Goal: Task Accomplishment & Management: Use online tool/utility

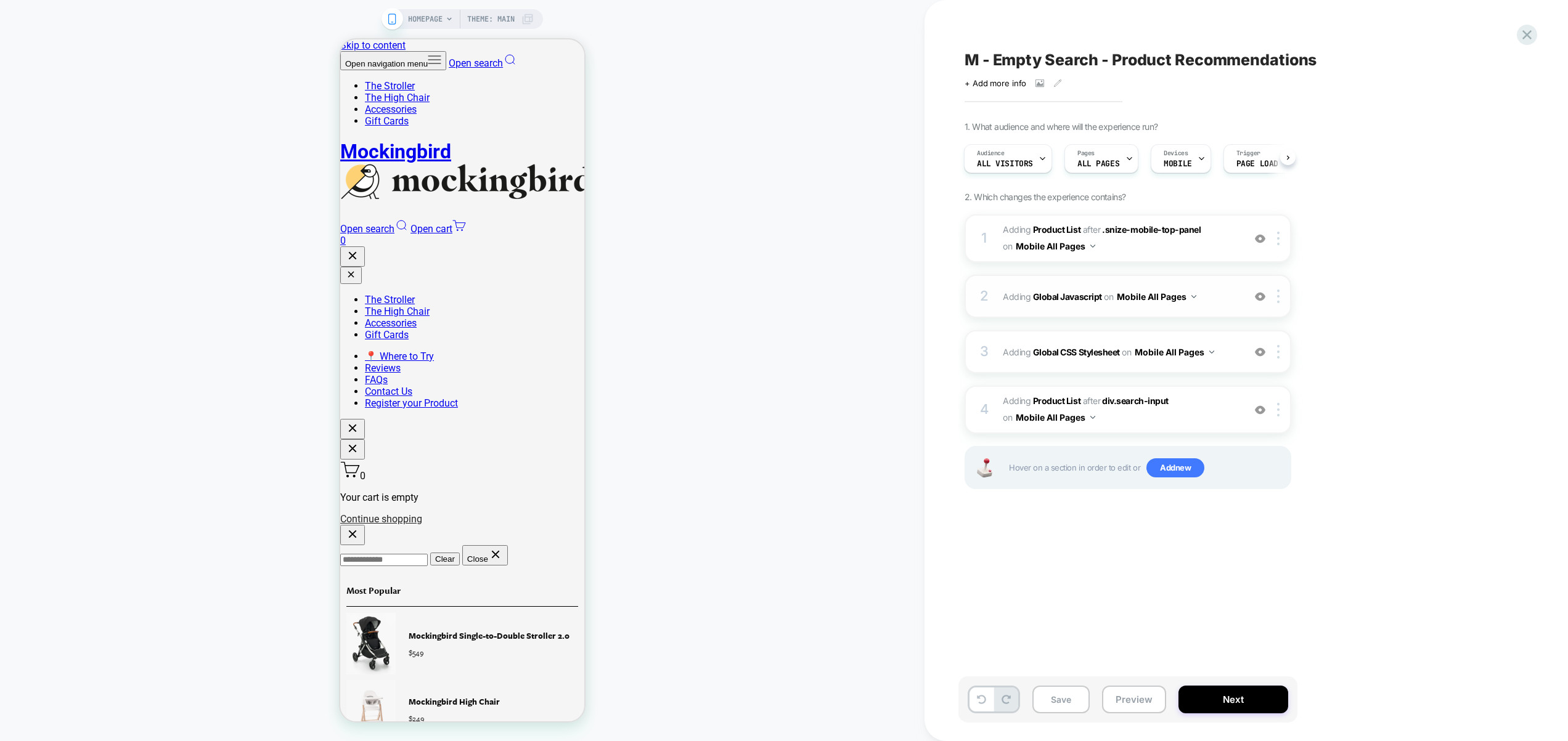
click at [1211, 296] on span "Adding Global Javascript on Mobile All Pages" at bounding box center [1120, 297] width 235 height 18
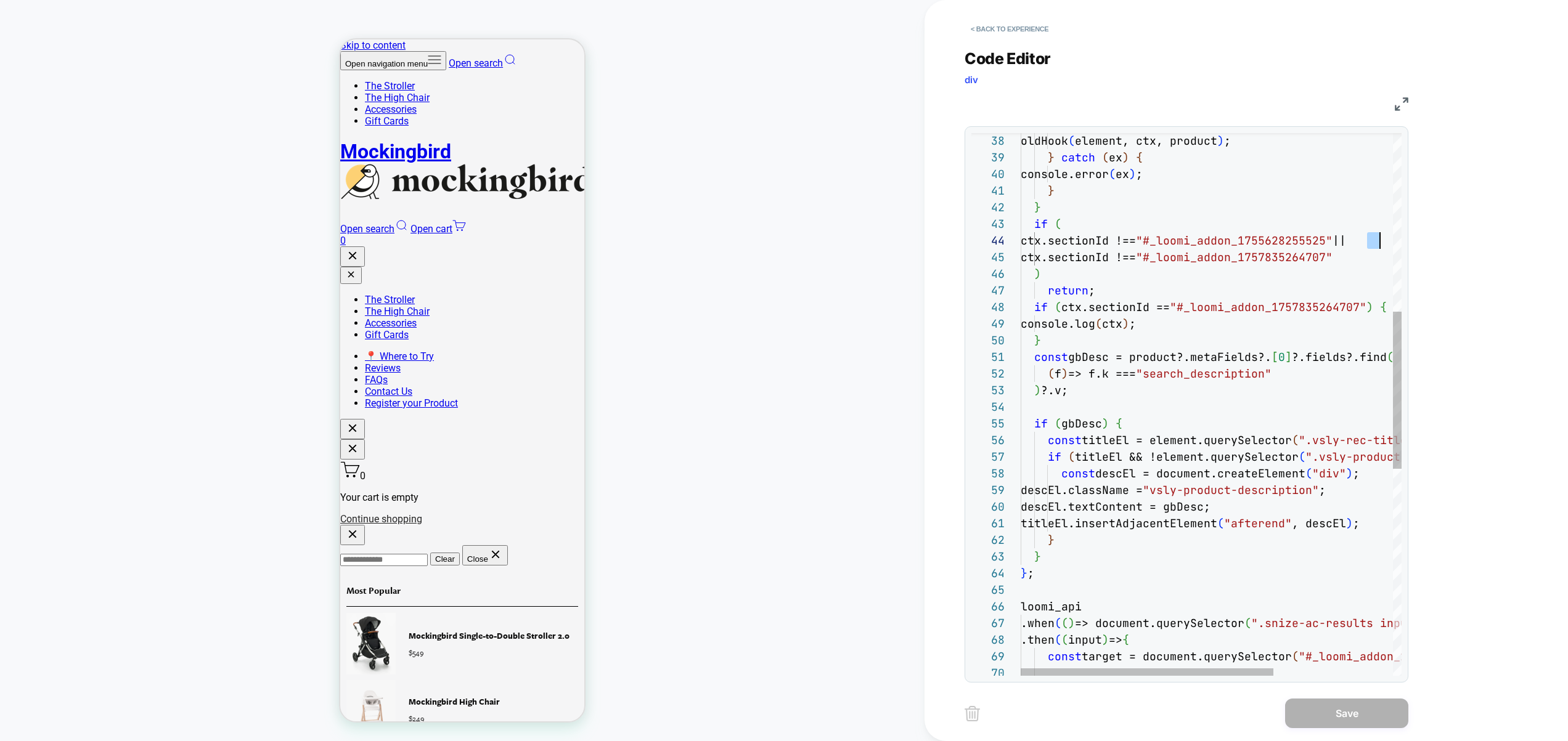
scroll to position [50, 360]
drag, startPoint x: 1368, startPoint y: 241, endPoint x: 1379, endPoint y: 241, distance: 11.0
click at [1379, 241] on div "} } if ( ctx.sectionId !== "#_loomi_addon_1755628255525" || ctx.sectionId !== "…" at bounding box center [1301, 454] width 561 height 1874
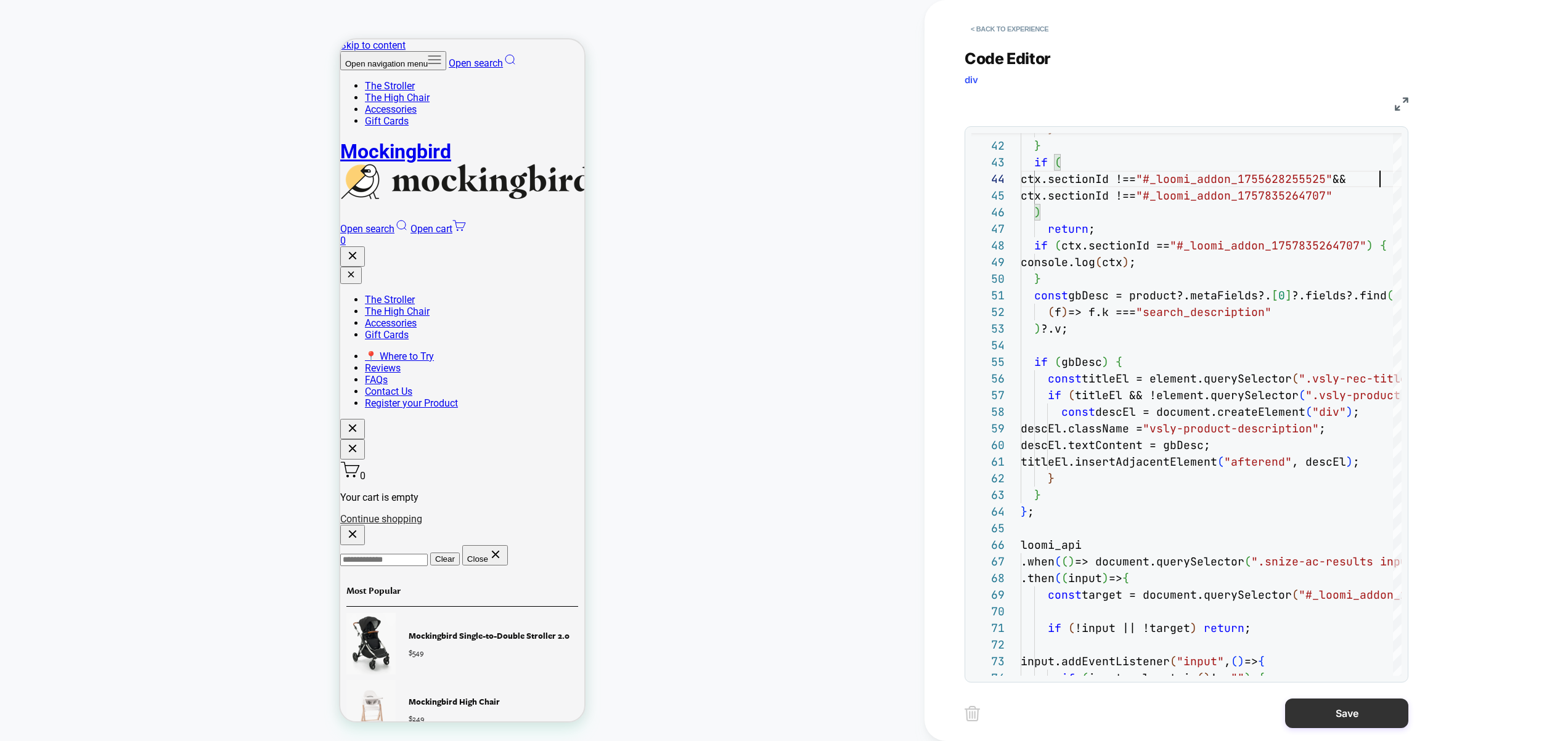
type textarea "**********"
click at [1335, 726] on button "Save" at bounding box center [1347, 714] width 123 height 30
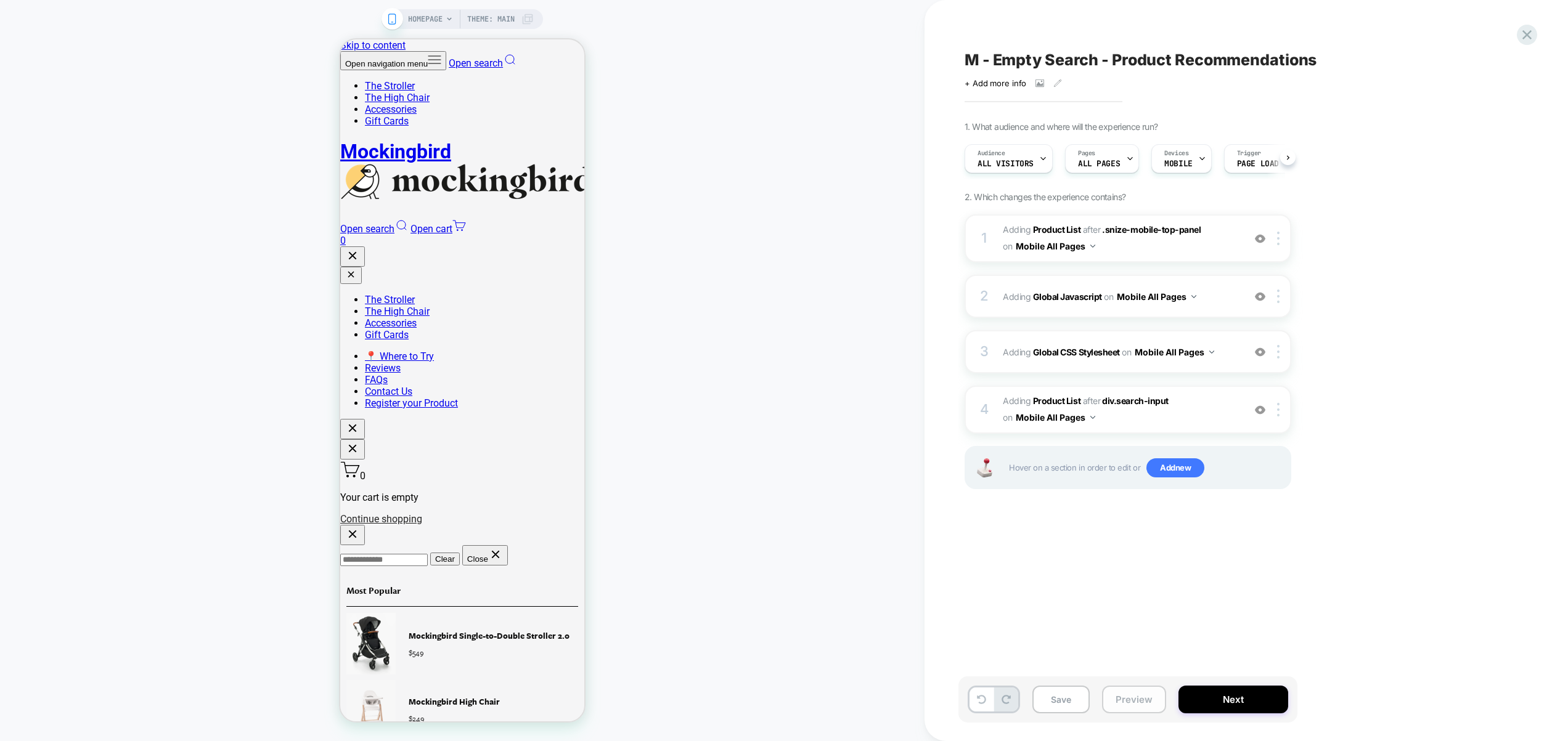
click at [1139, 699] on button "Preview" at bounding box center [1134, 699] width 64 height 27
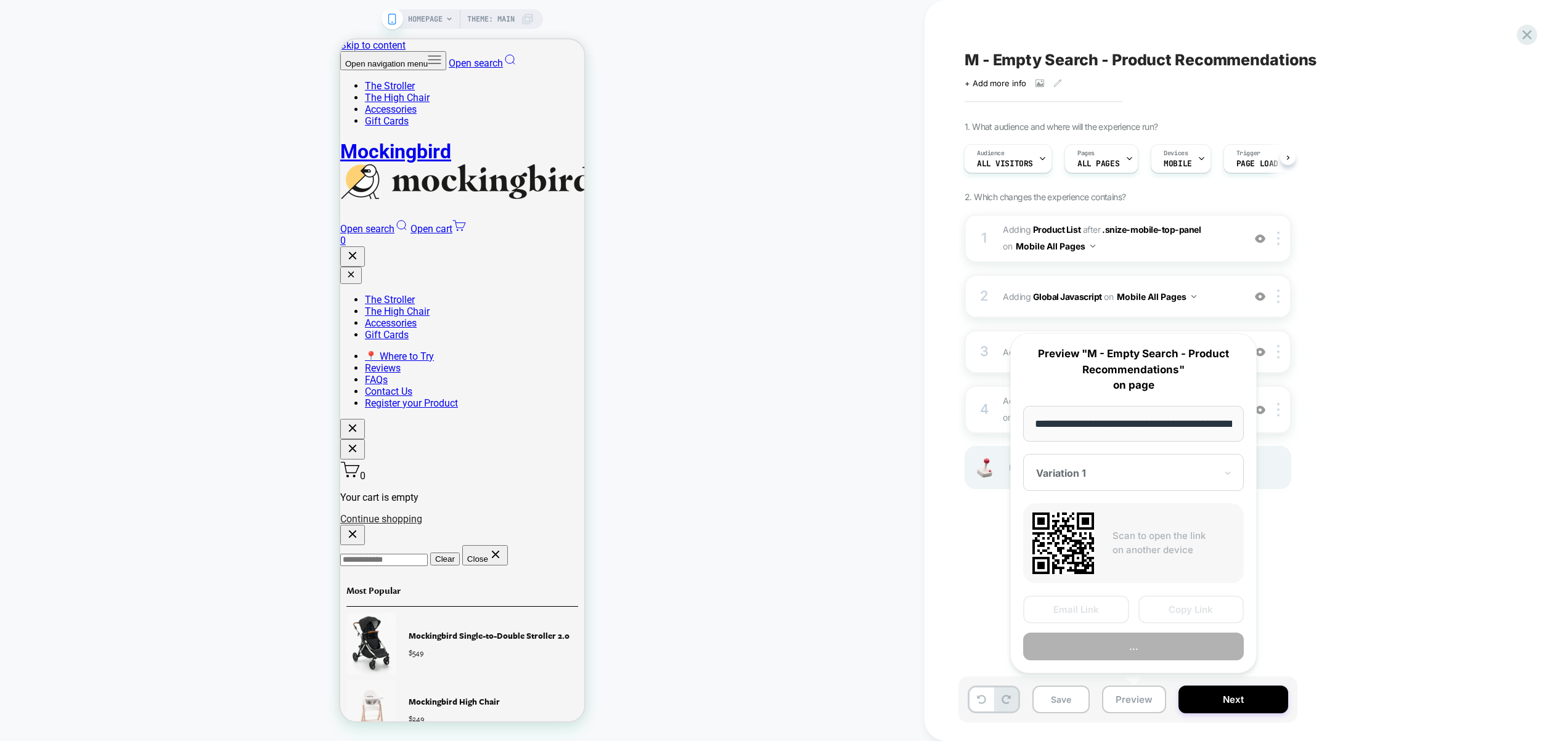
scroll to position [0, 49]
click at [1135, 640] on button "Preview" at bounding box center [1133, 647] width 221 height 27
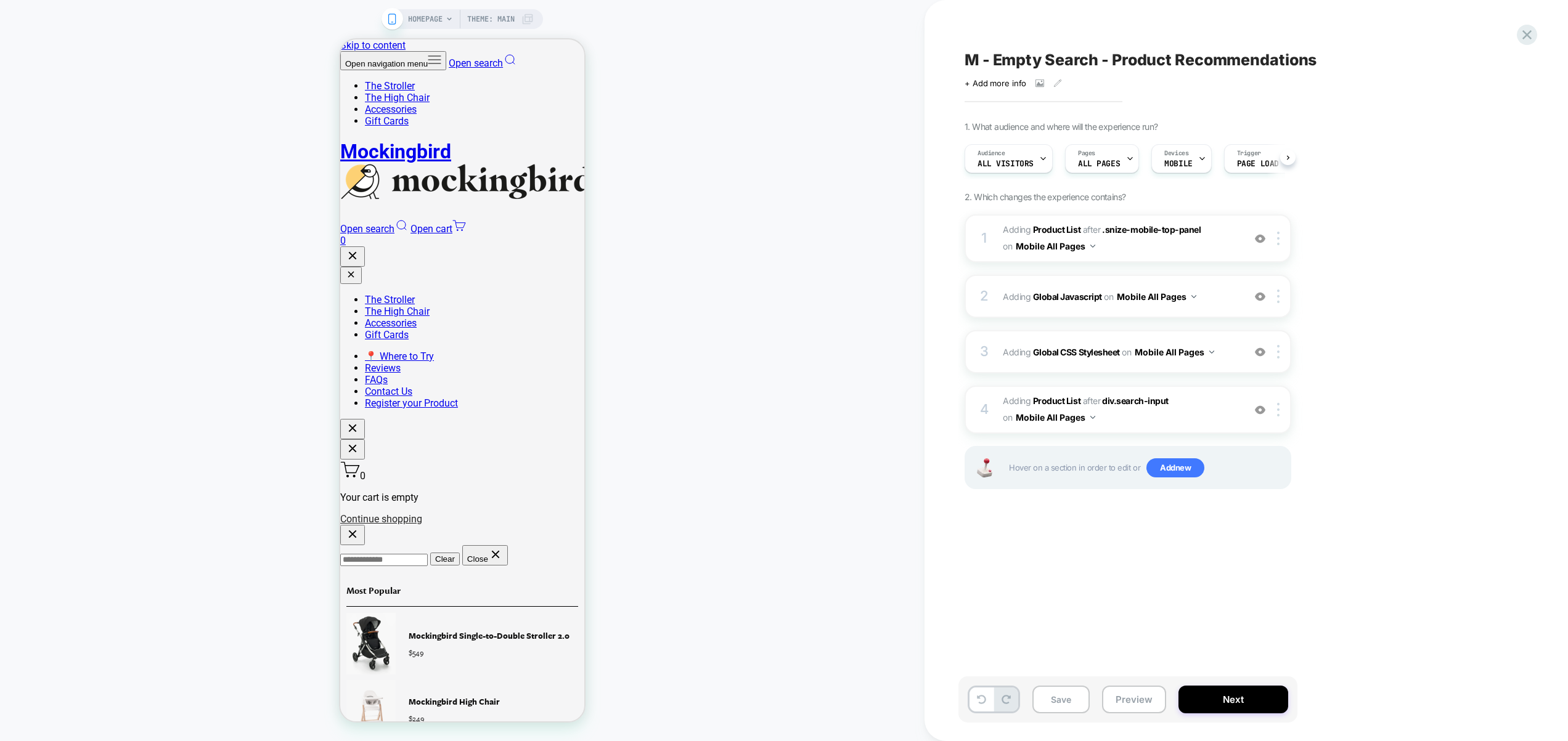
scroll to position [0, 1]
click at [1228, 298] on span "Adding Global Javascript on Mobile All Pages" at bounding box center [1120, 297] width 235 height 18
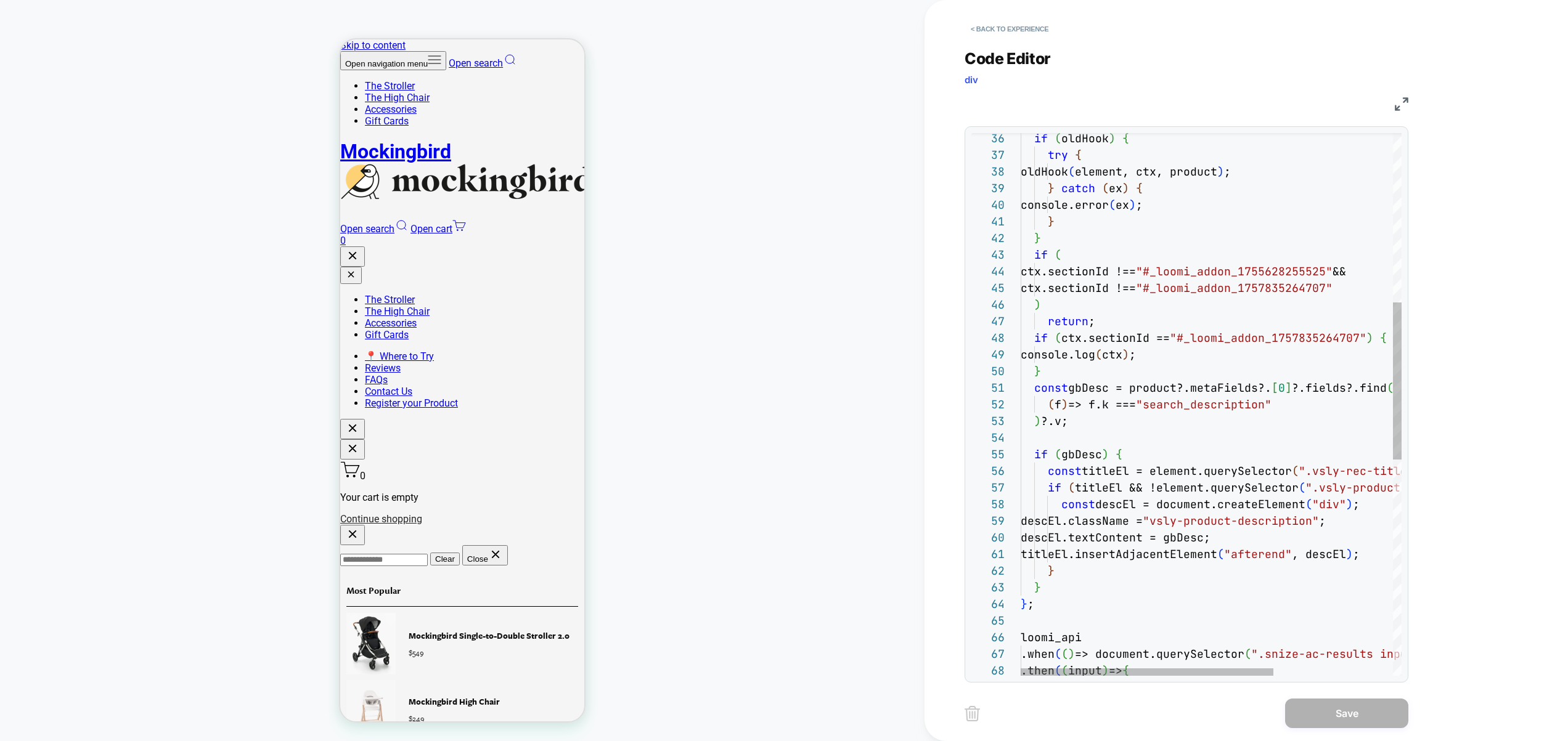
click at [1078, 361] on div "oldHook ( element, ctx, product ) ; } catch ( ex ) { console.error ( ex ) ; } }…" at bounding box center [1301, 485] width 561 height 1874
click at [1070, 368] on div "oldHook ( element, ctx, product ) ; } catch ( ex ) { console.error ( ex ) ; } }…" at bounding box center [1301, 485] width 561 height 1874
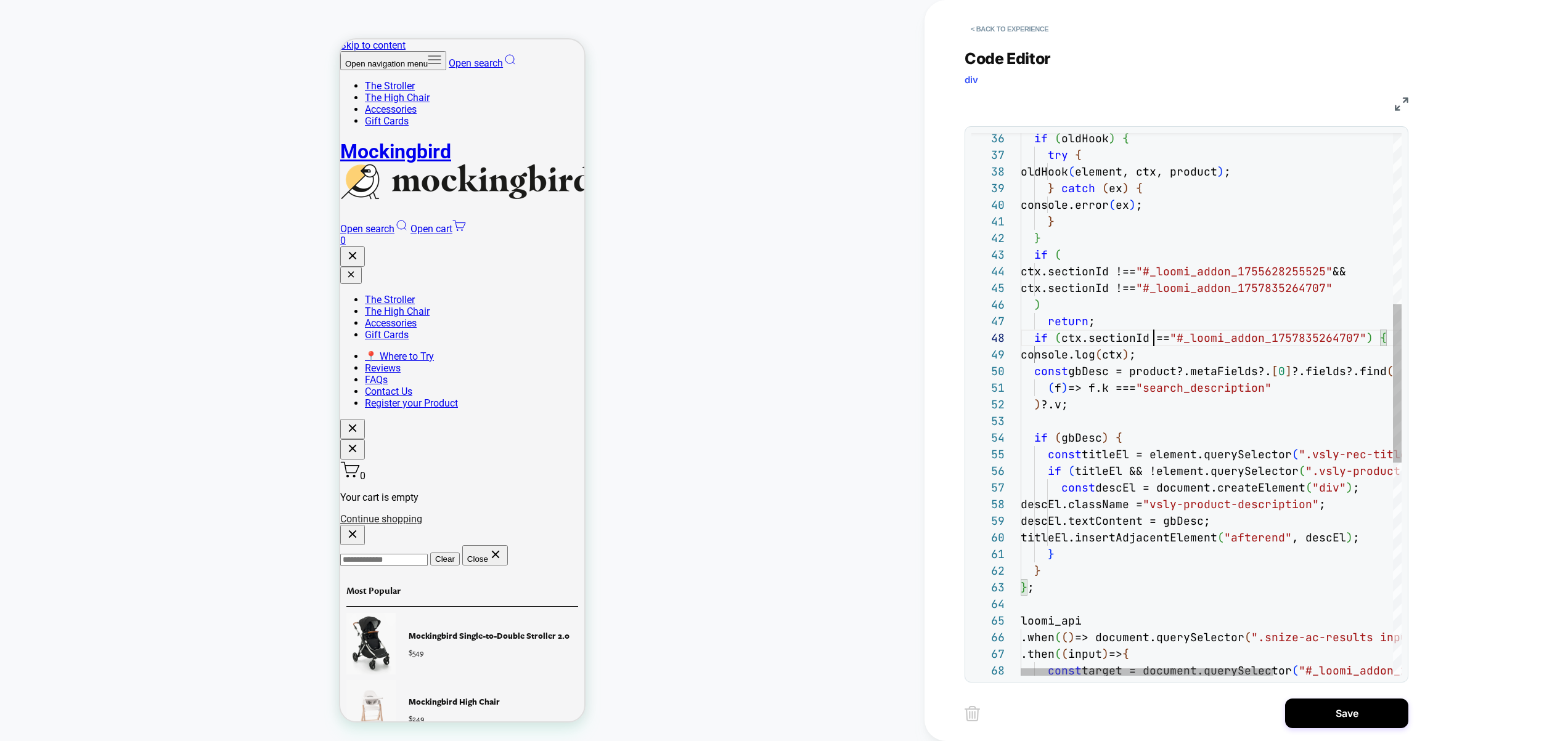
scroll to position [117, 133]
click at [1154, 338] on div "oldHook ( element, ctx, product ) ; } catch ( ex ) { console.error ( ex ) ; } }…" at bounding box center [1301, 476] width 561 height 1857
type textarea "**********"
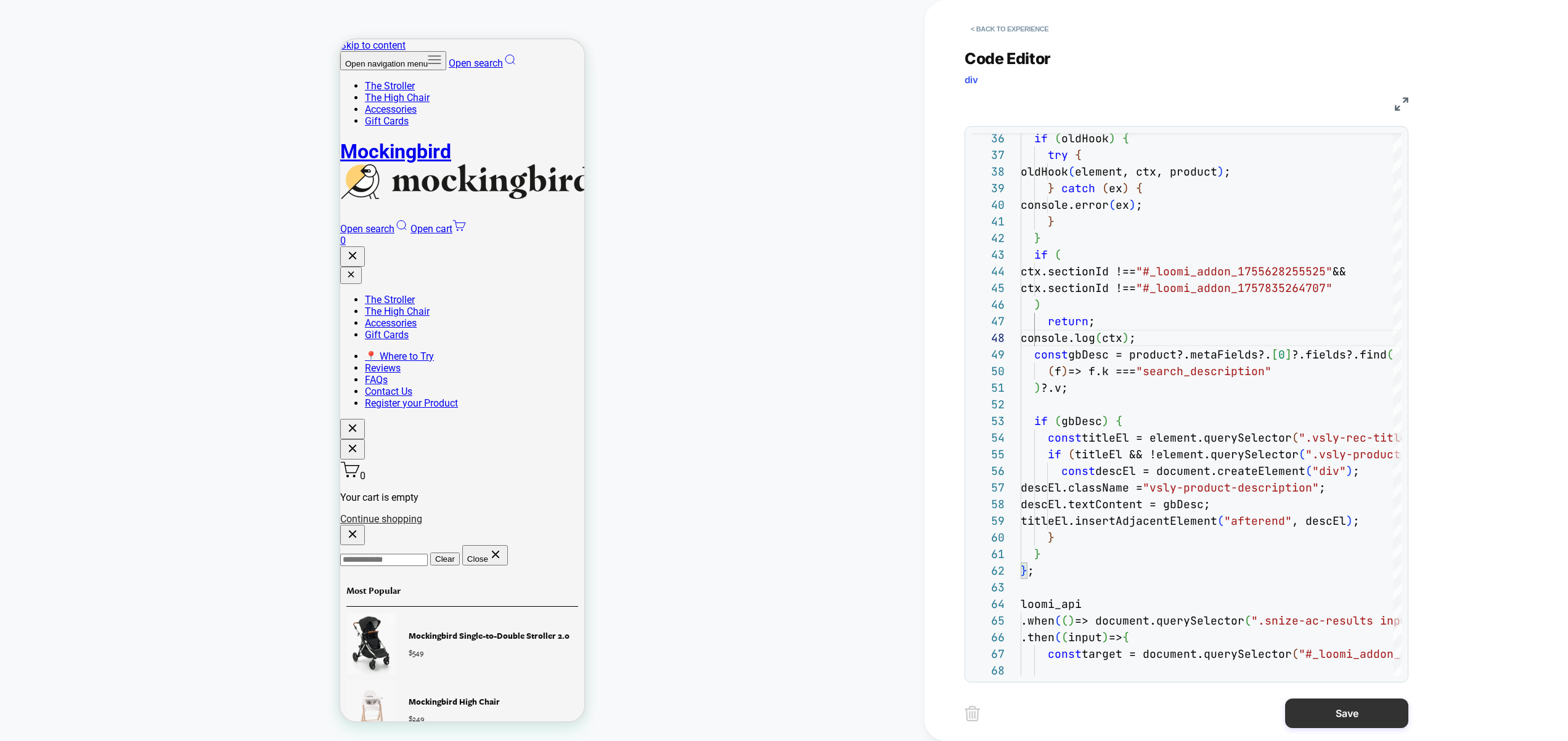
click at [1308, 701] on button "Save" at bounding box center [1347, 714] width 123 height 30
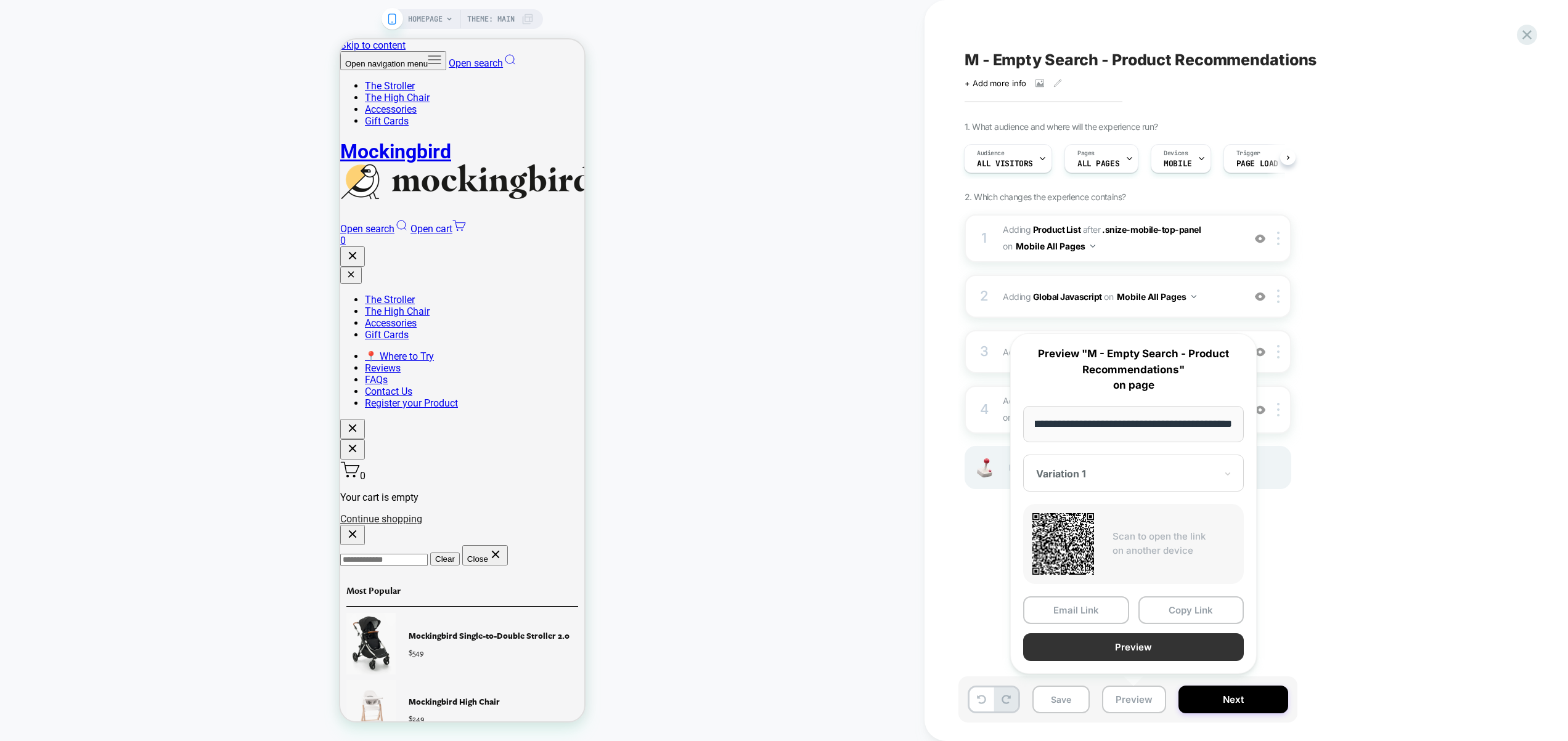
scroll to position [0, 0]
click at [1139, 653] on button "Preview" at bounding box center [1133, 647] width 221 height 27
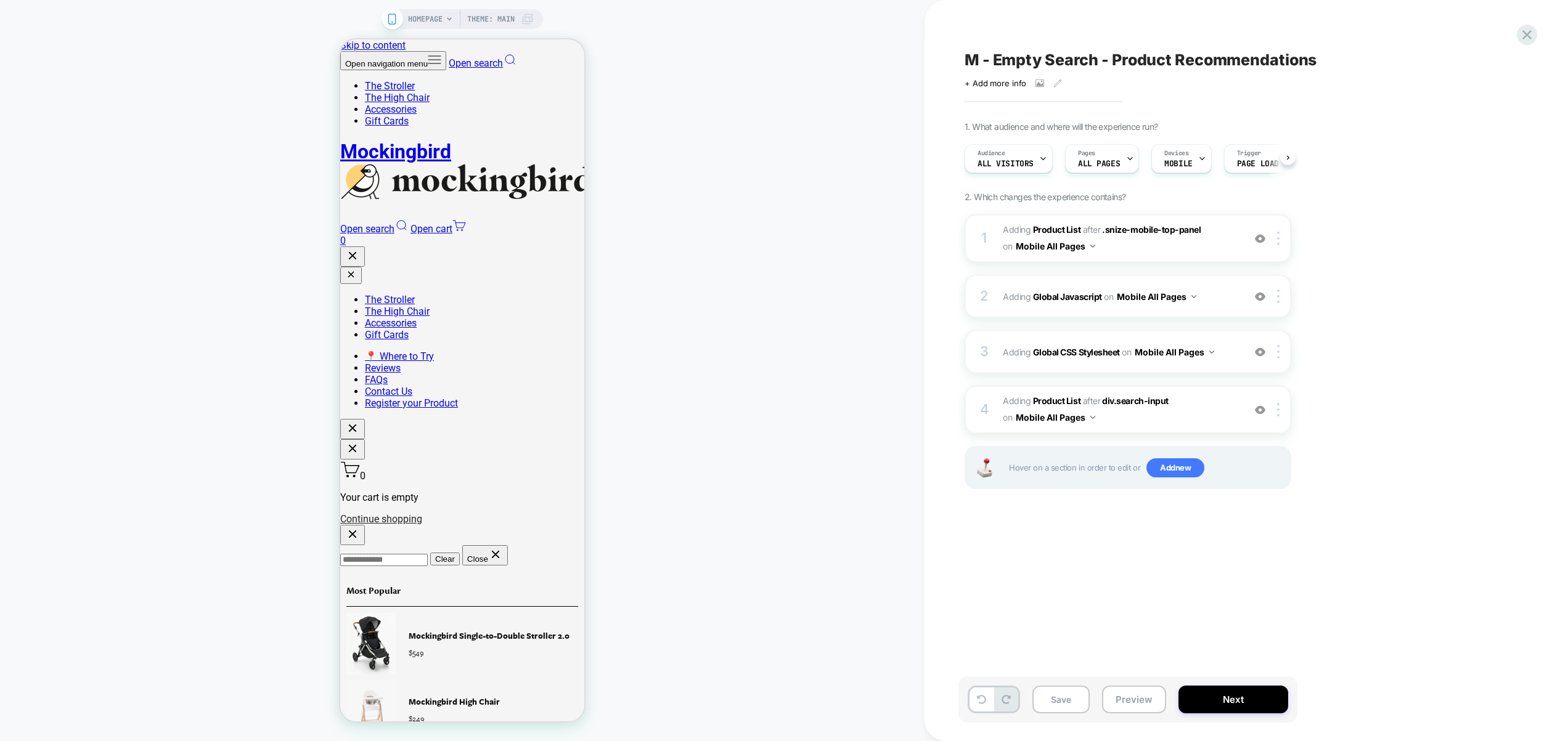
scroll to position [0, 1]
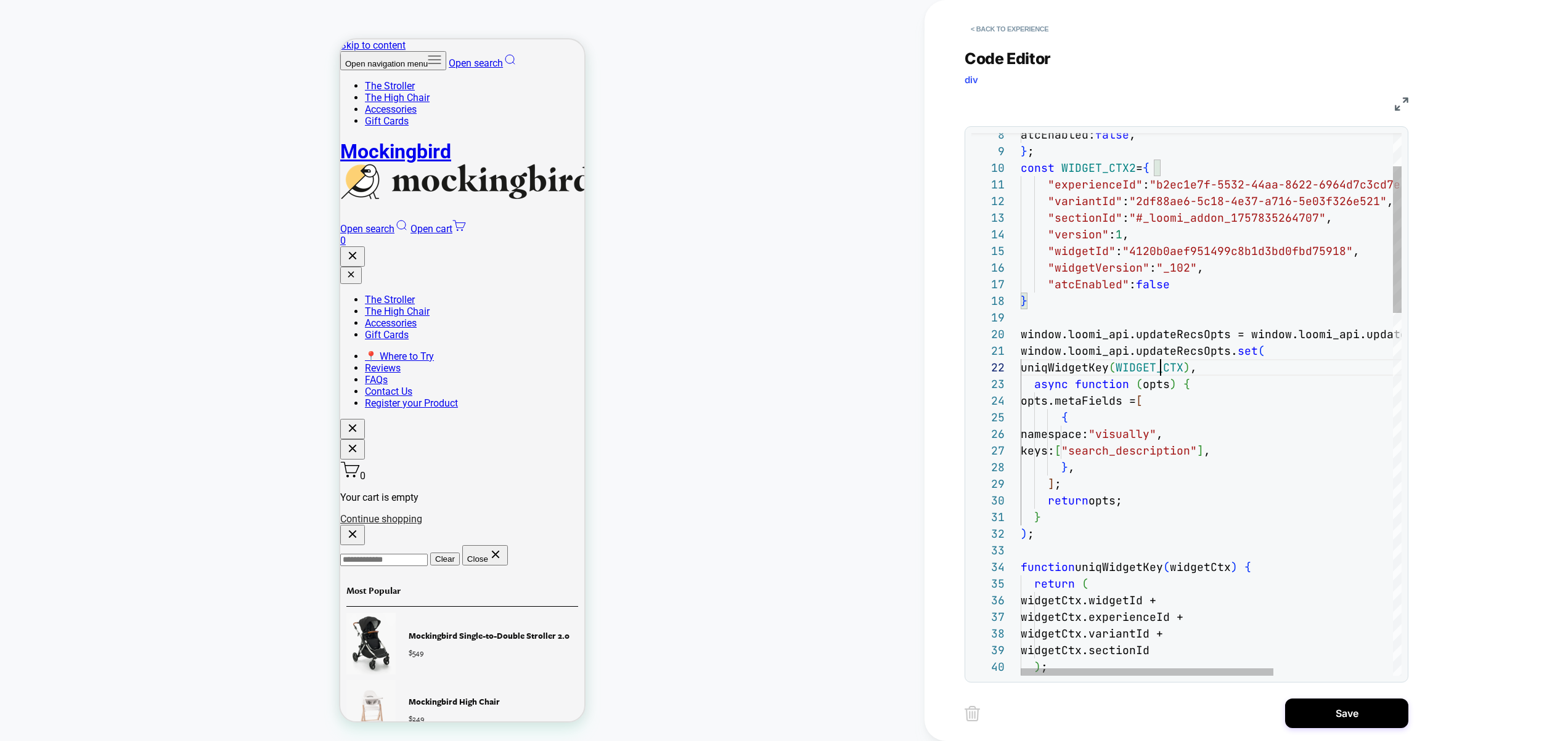
scroll to position [16, 140]
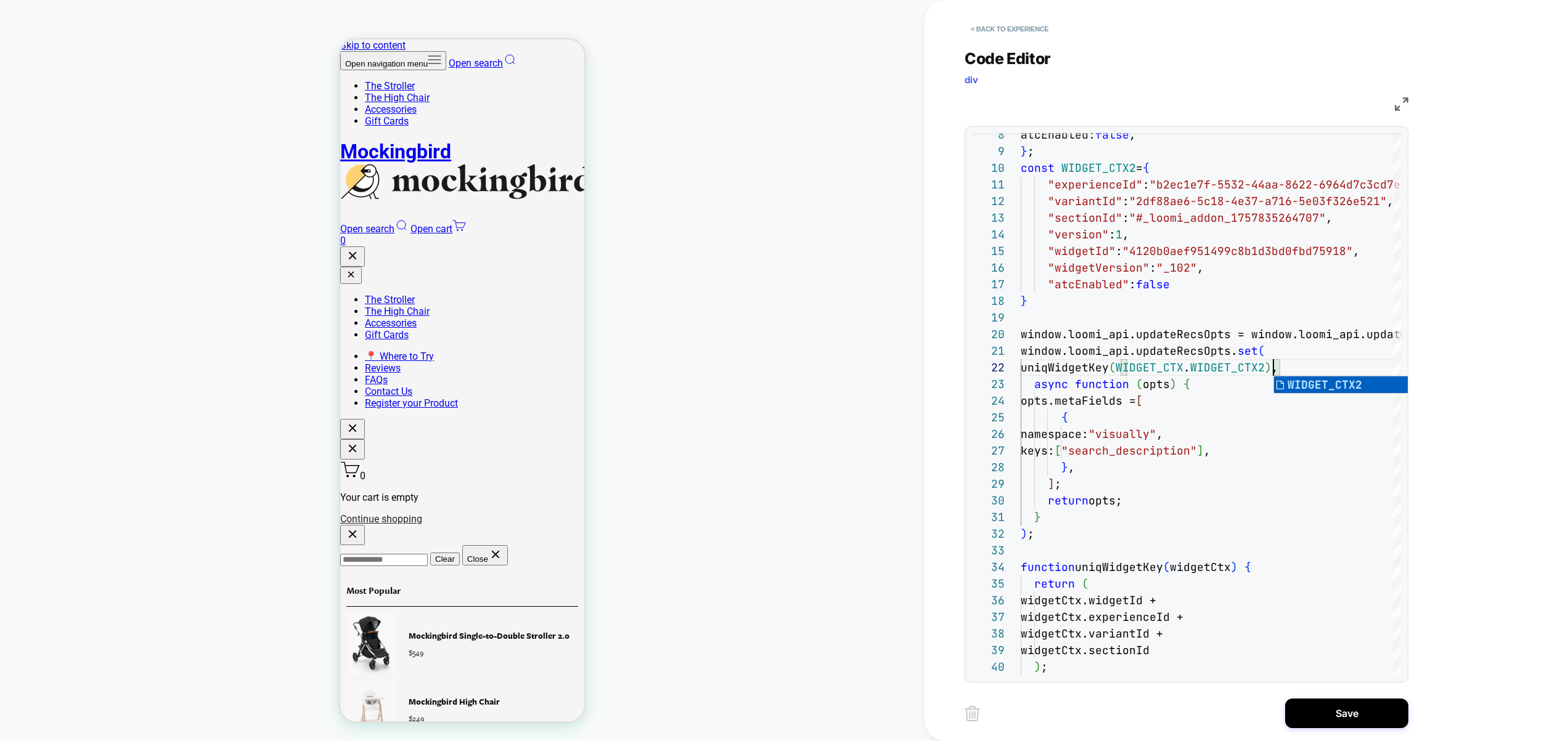
scroll to position [16, 253]
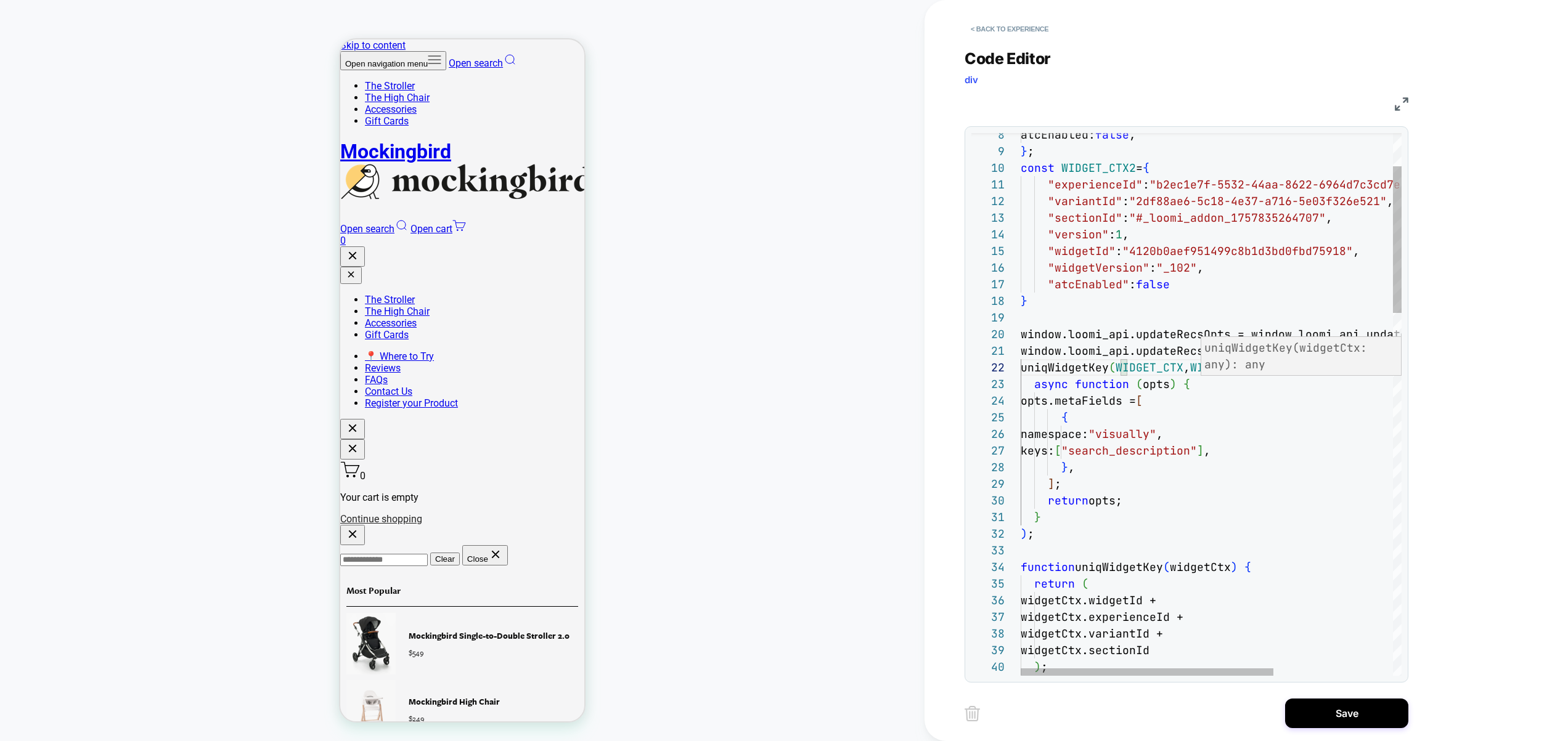
type textarea "**********"
click at [1333, 711] on button "Save" at bounding box center [1347, 714] width 123 height 30
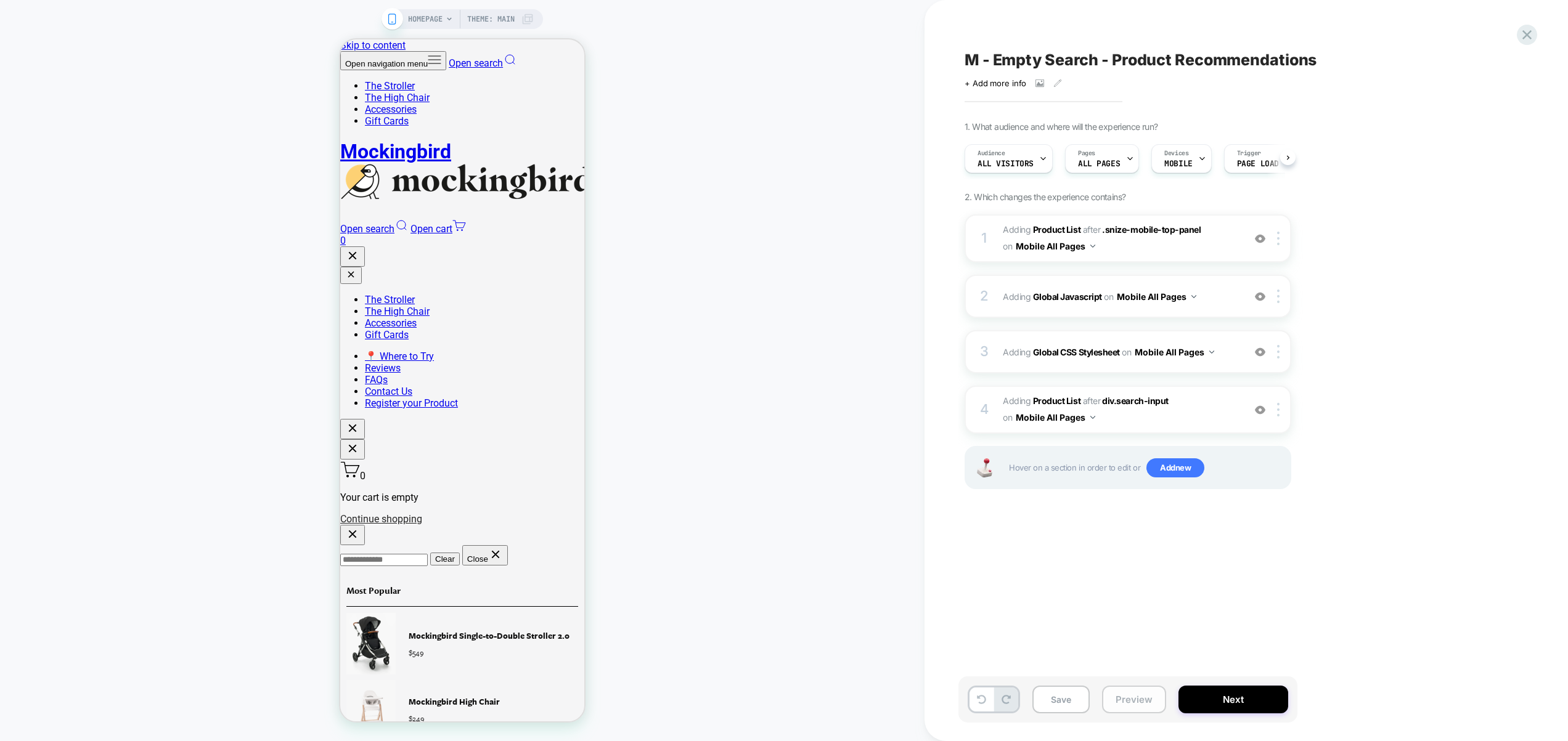
click at [1127, 703] on button "Preview" at bounding box center [1134, 699] width 64 height 27
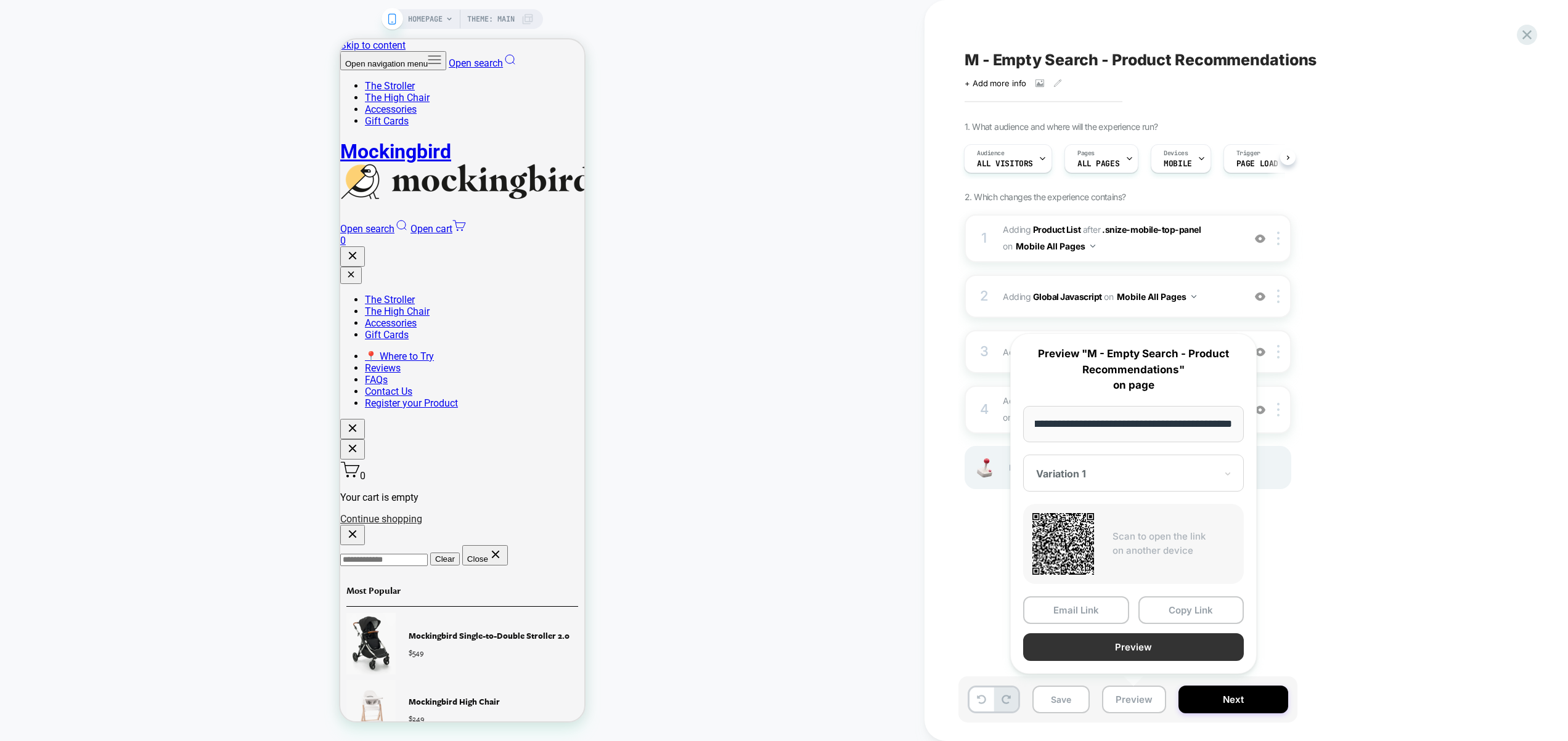
scroll to position [0, 0]
click at [1125, 659] on button "Preview" at bounding box center [1133, 647] width 221 height 27
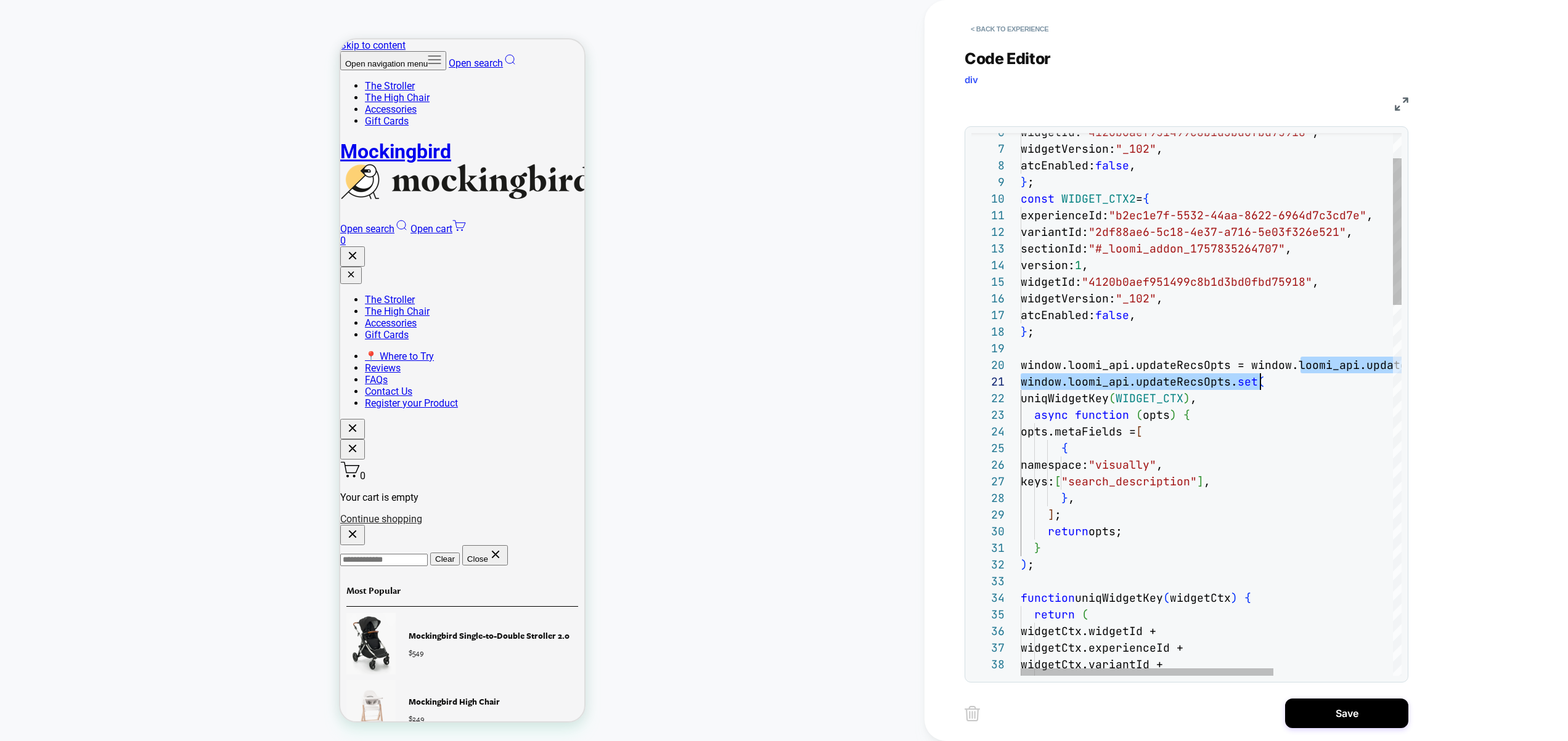
scroll to position [150, 525]
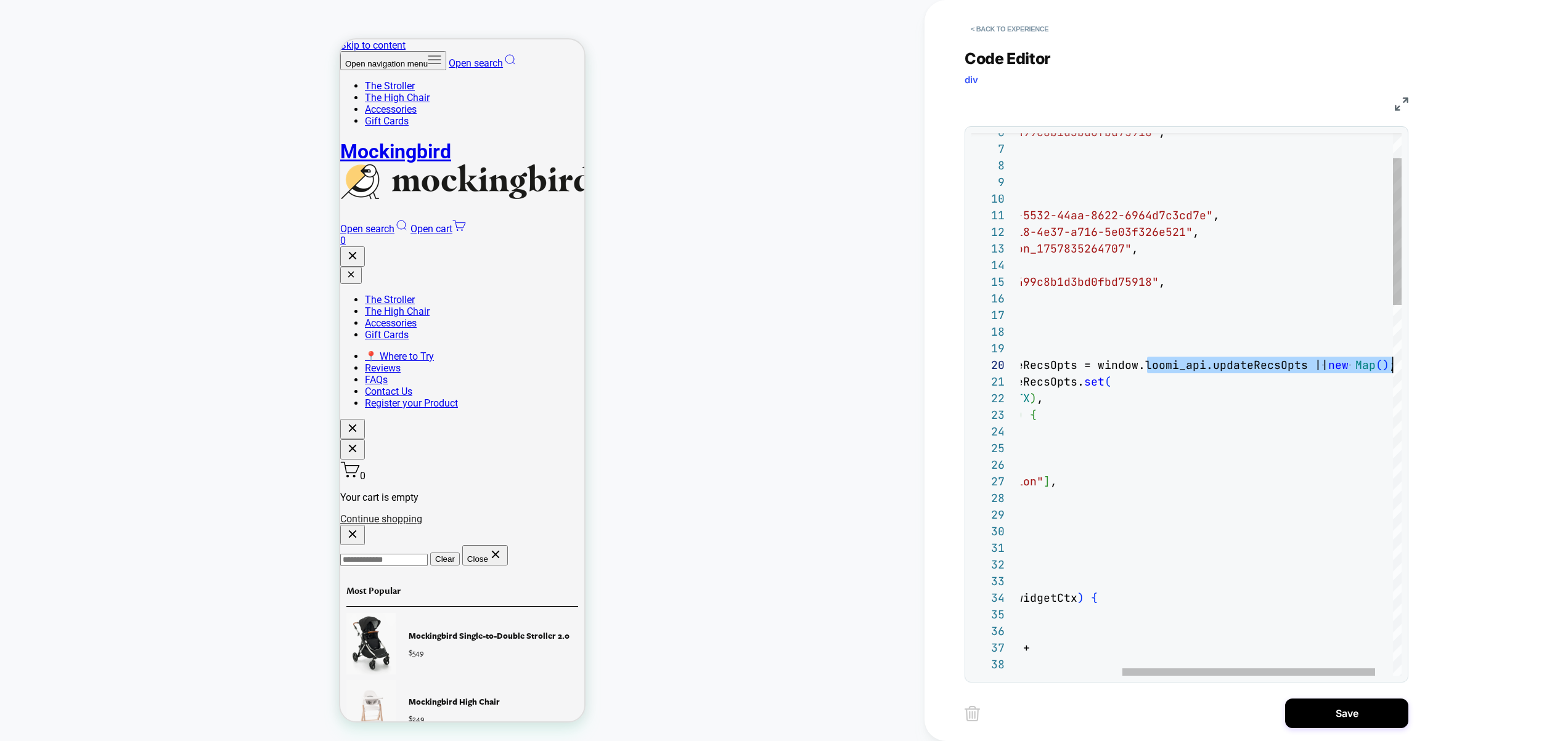
drag, startPoint x: 1298, startPoint y: 366, endPoint x: 1417, endPoint y: 368, distance: 119.0
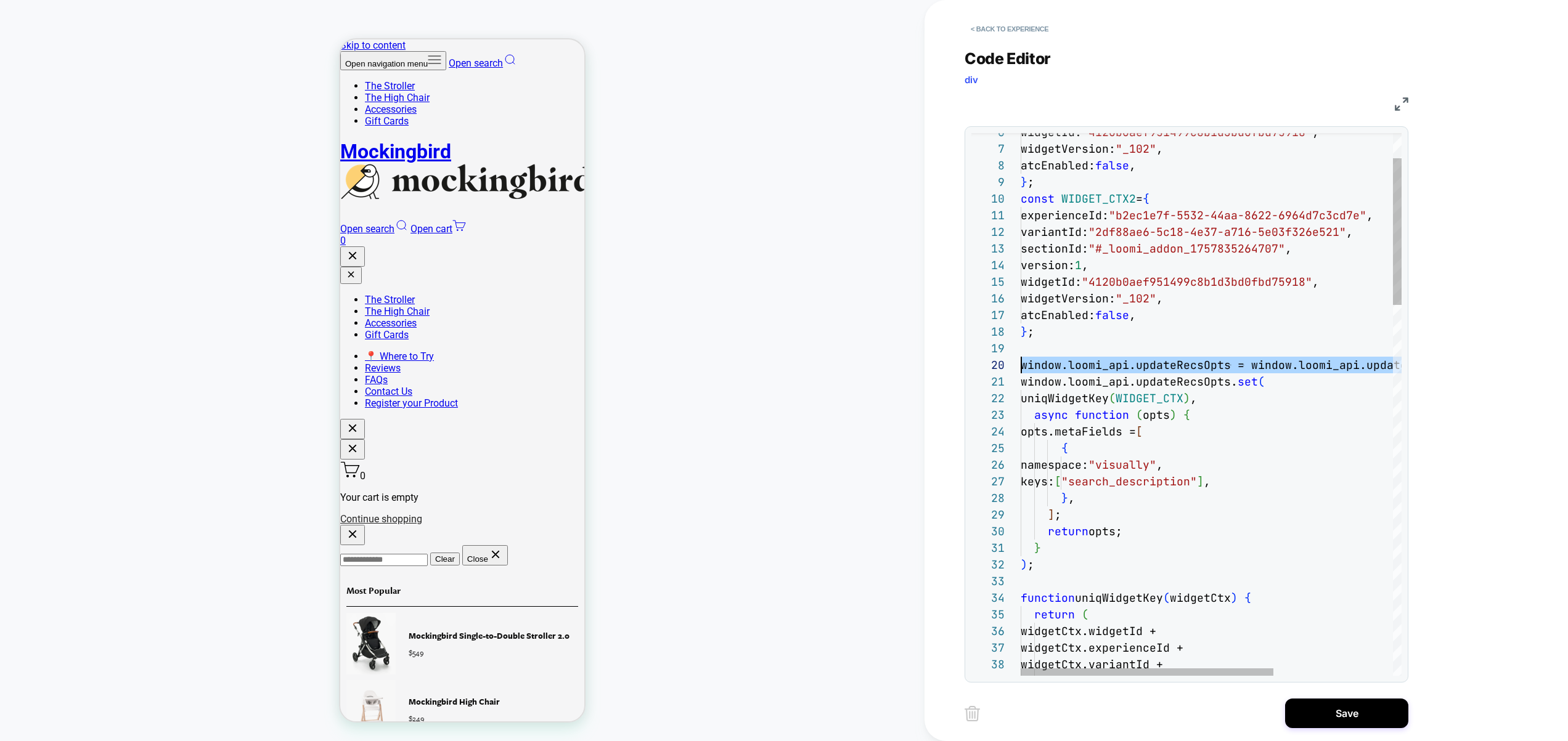
scroll to position [150, 0]
drag, startPoint x: 1315, startPoint y: 367, endPoint x: 988, endPoint y: 366, distance: 327.0
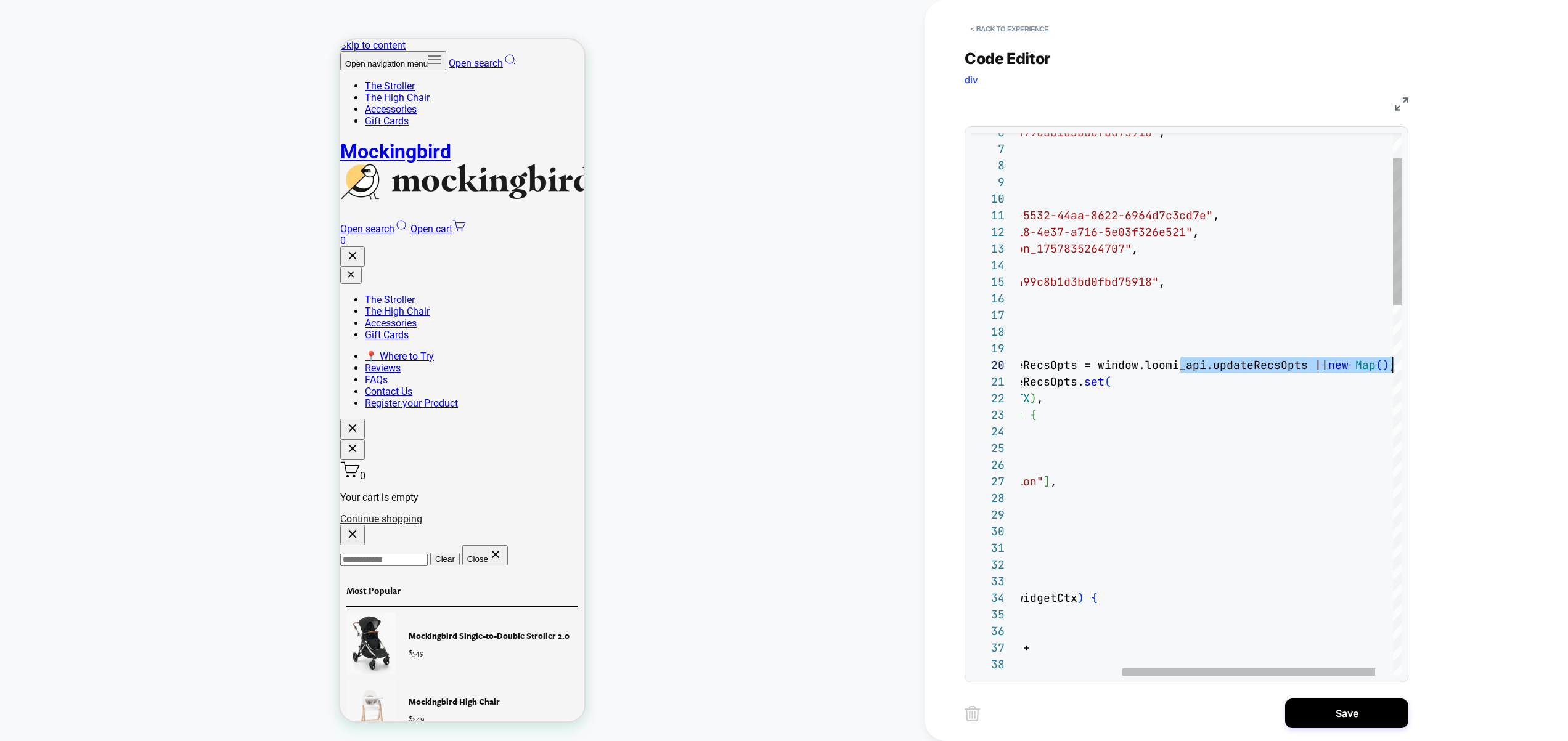
drag, startPoint x: 1331, startPoint y: 368, endPoint x: 1427, endPoint y: 366, distance: 96.0
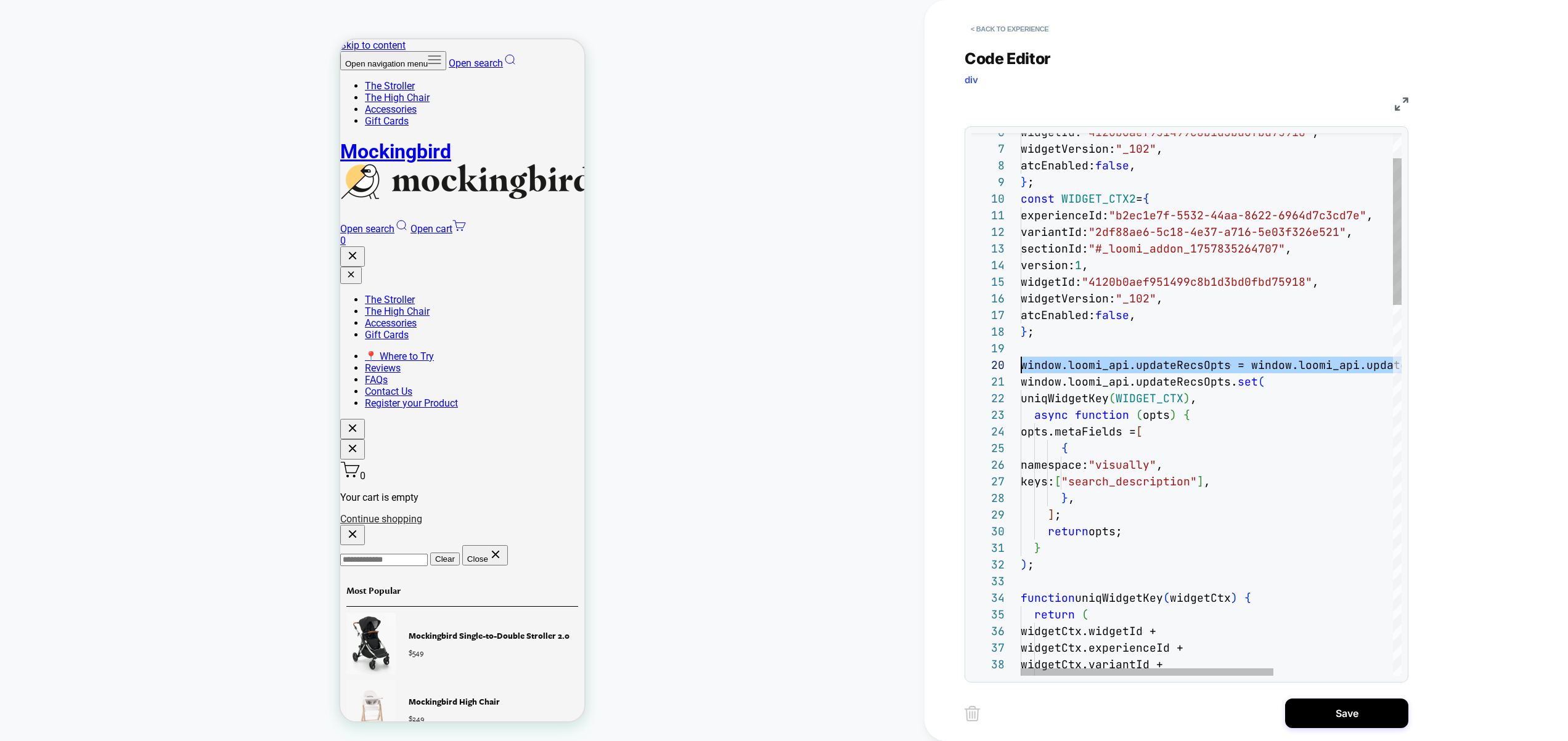
scroll to position [150, 0]
drag, startPoint x: 1292, startPoint y: 368, endPoint x: 983, endPoint y: 363, distance: 309.0
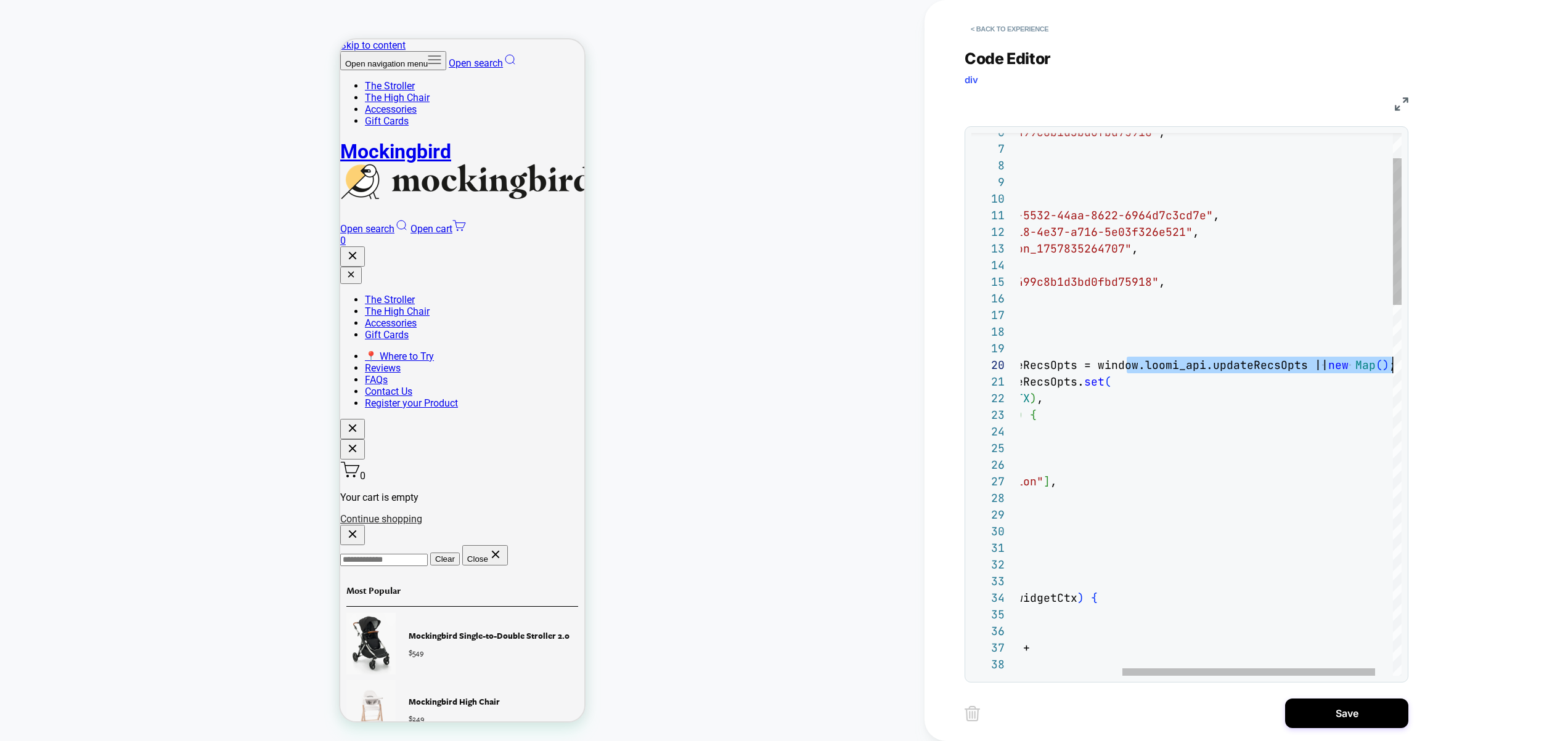
drag, startPoint x: 1281, startPoint y: 367, endPoint x: 1425, endPoint y: 364, distance: 144.0
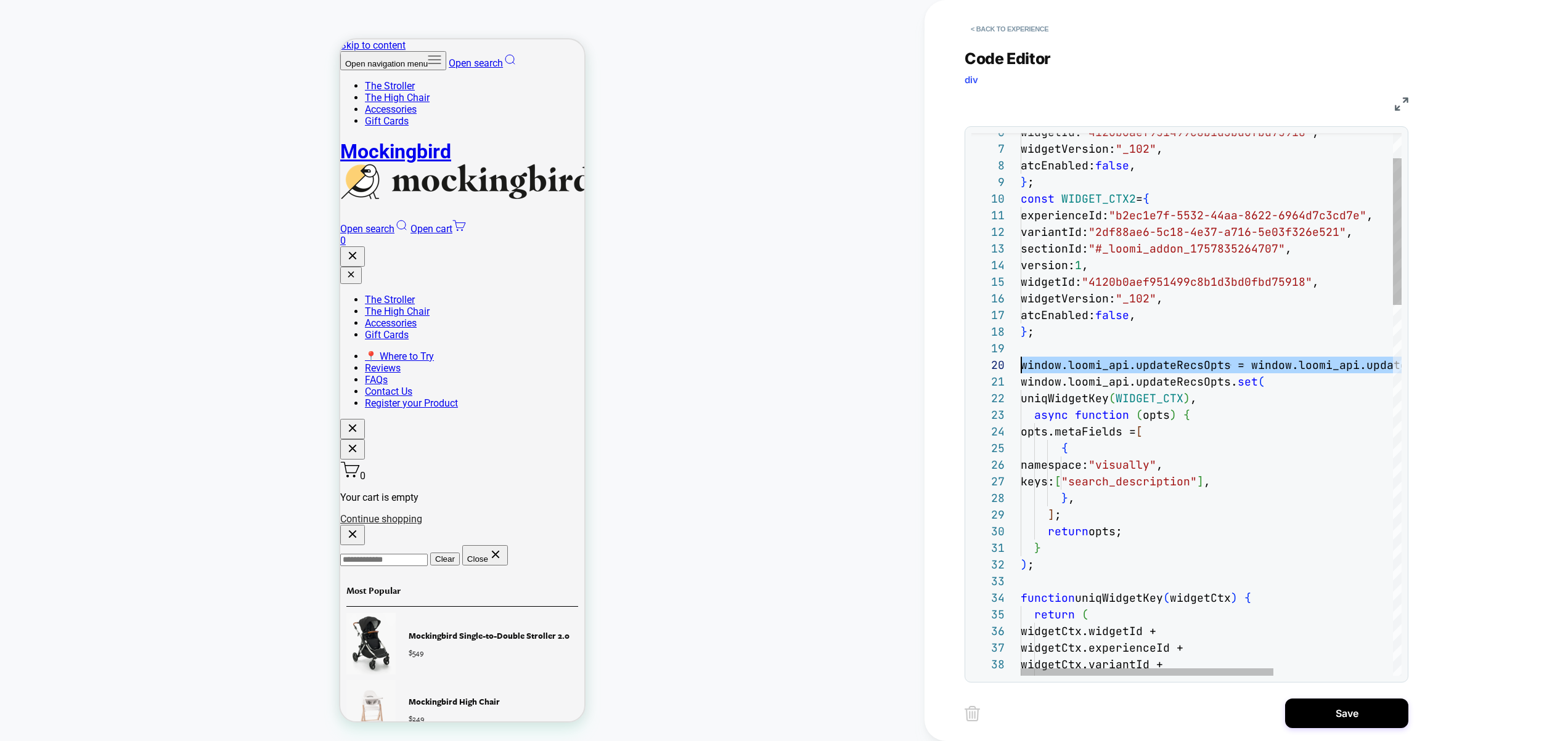
drag, startPoint x: 1315, startPoint y: 363, endPoint x: 869, endPoint y: 362, distance: 446.0
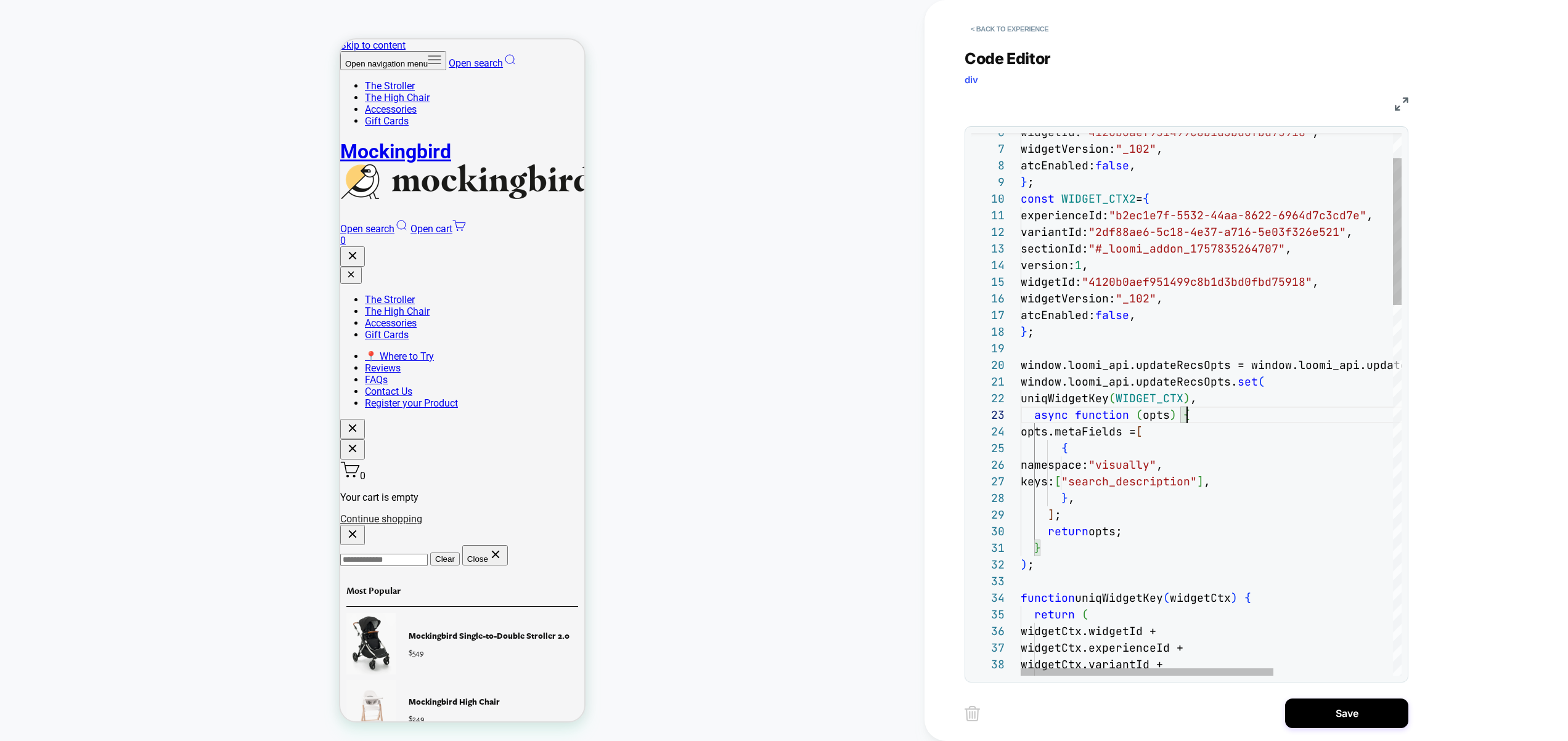
scroll to position [16, 186]
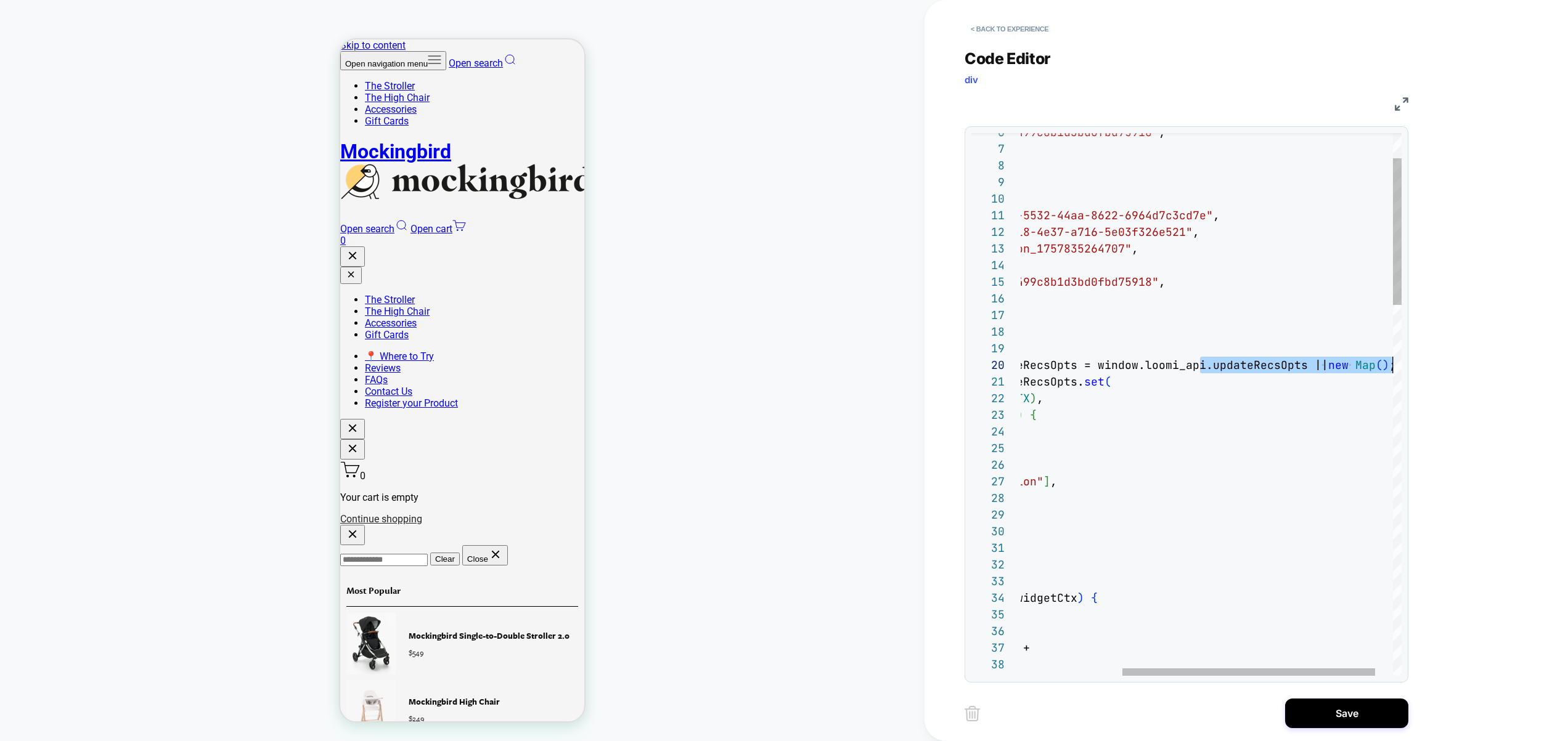
scroll to position [133, 0]
drag, startPoint x: 1353, startPoint y: 369, endPoint x: 1261, endPoint y: 352, distance: 93.6
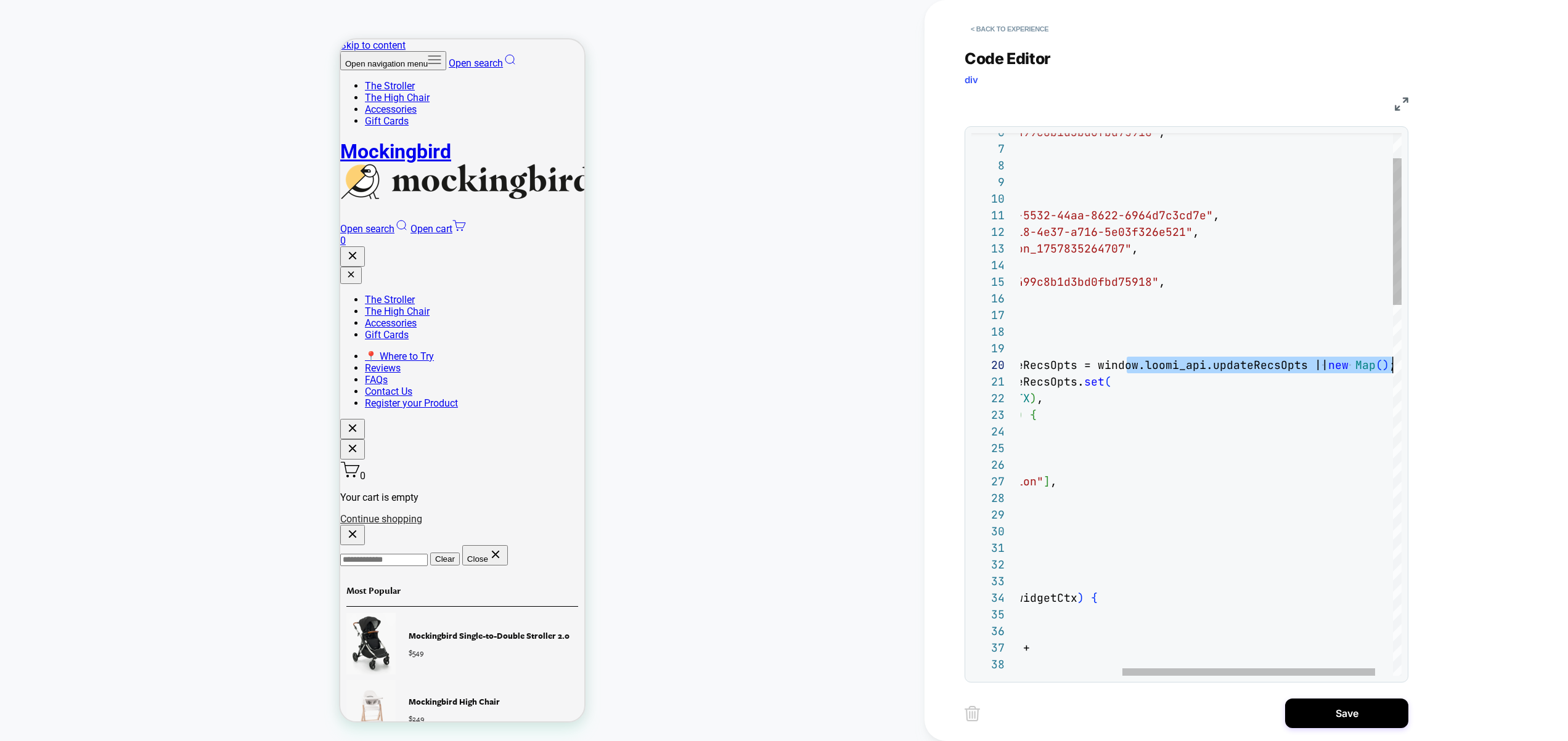
scroll to position [150, 525]
drag, startPoint x: 1284, startPoint y: 367, endPoint x: 1414, endPoint y: 382, distance: 130.9
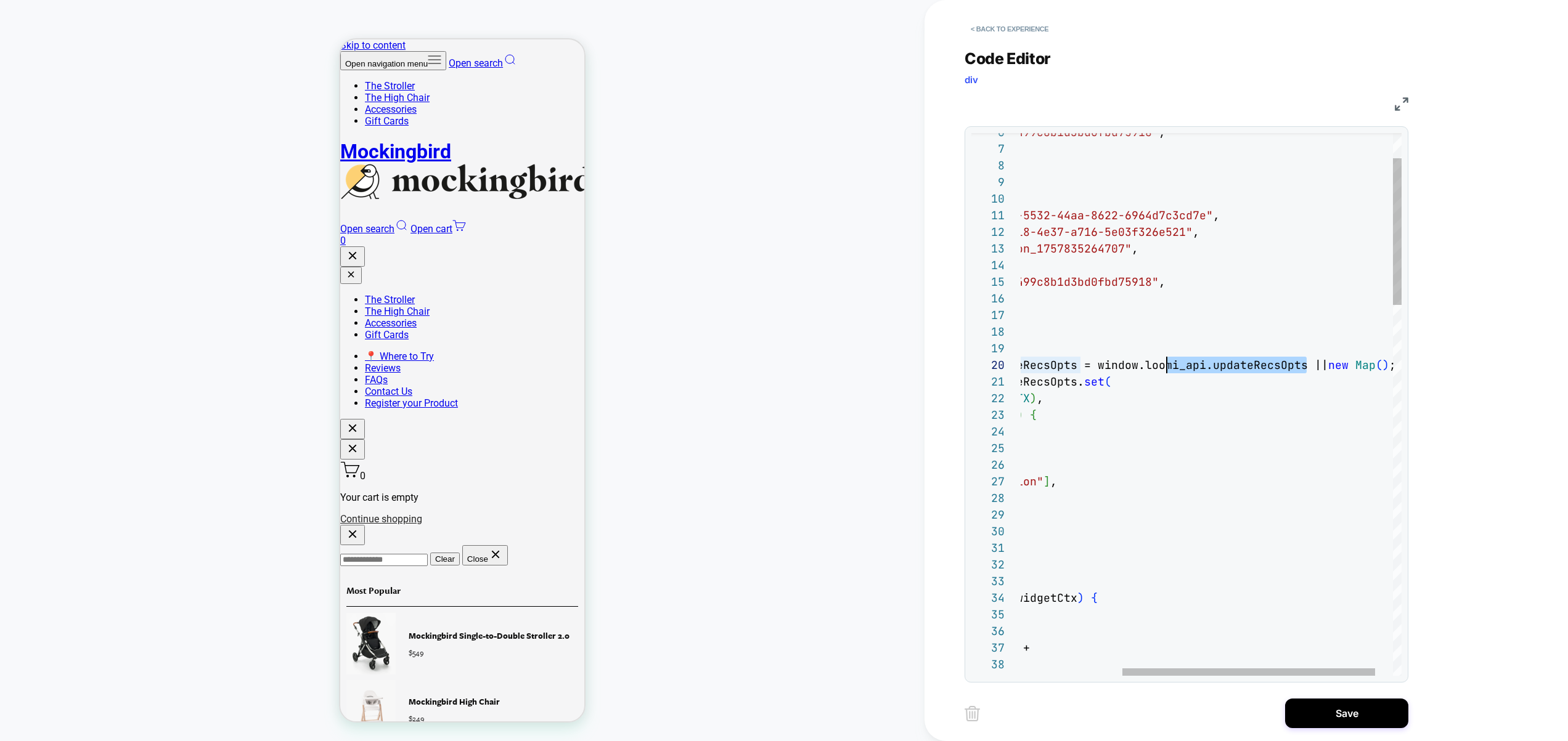
drag, startPoint x: 1308, startPoint y: 369, endPoint x: 1165, endPoint y: 365, distance: 143.1
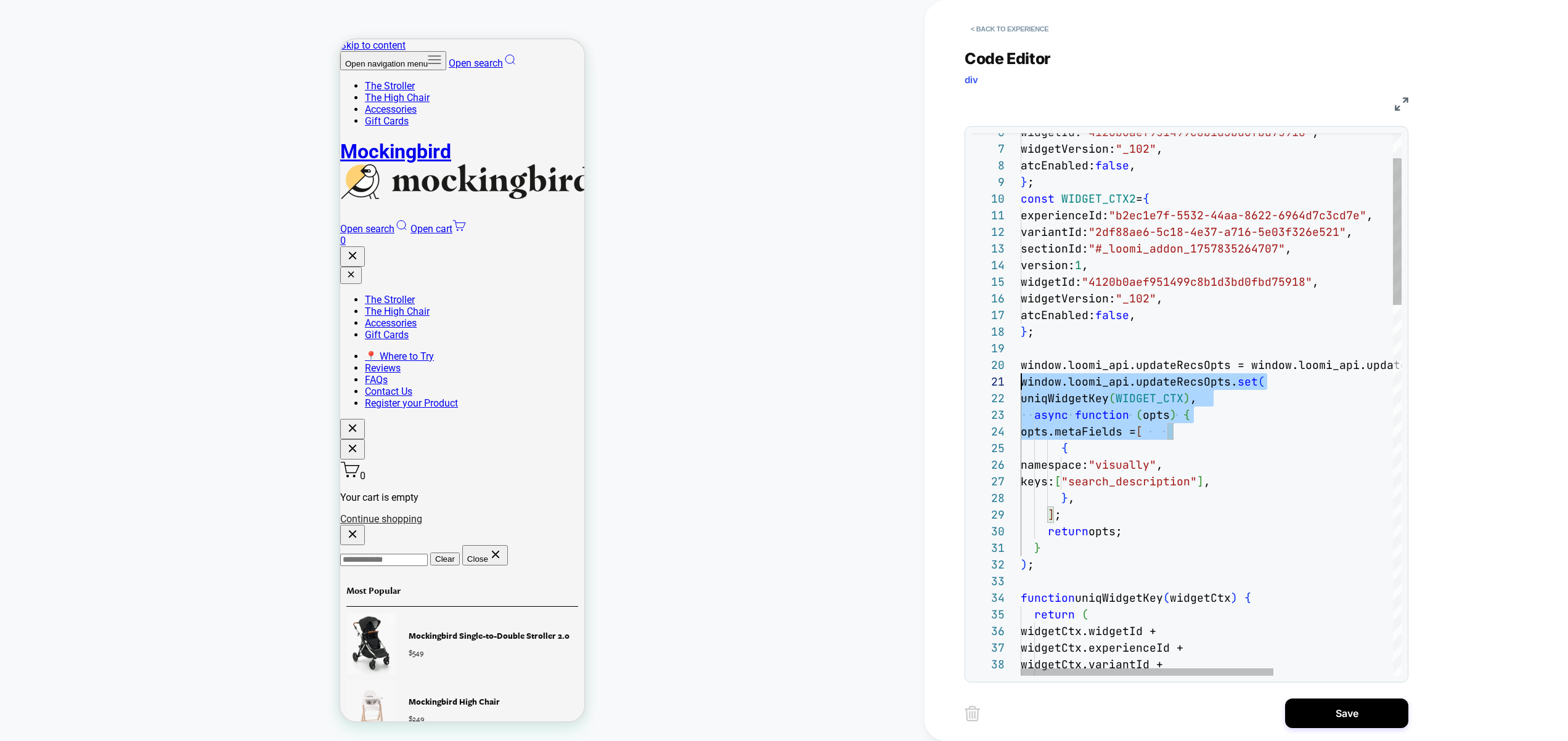
drag, startPoint x: 1066, startPoint y: 437, endPoint x: 883, endPoint y: 366, distance: 196.3
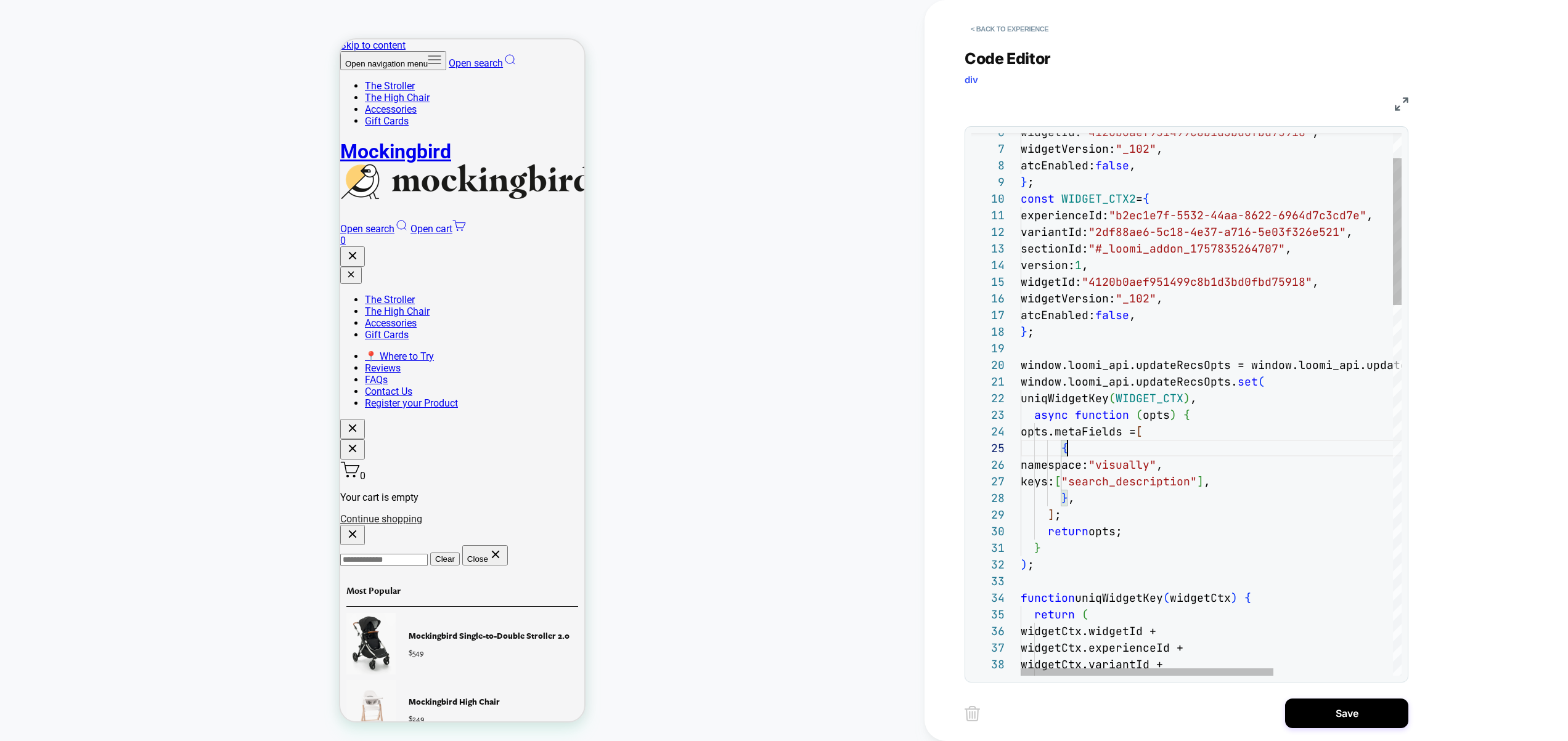
scroll to position [67, 47]
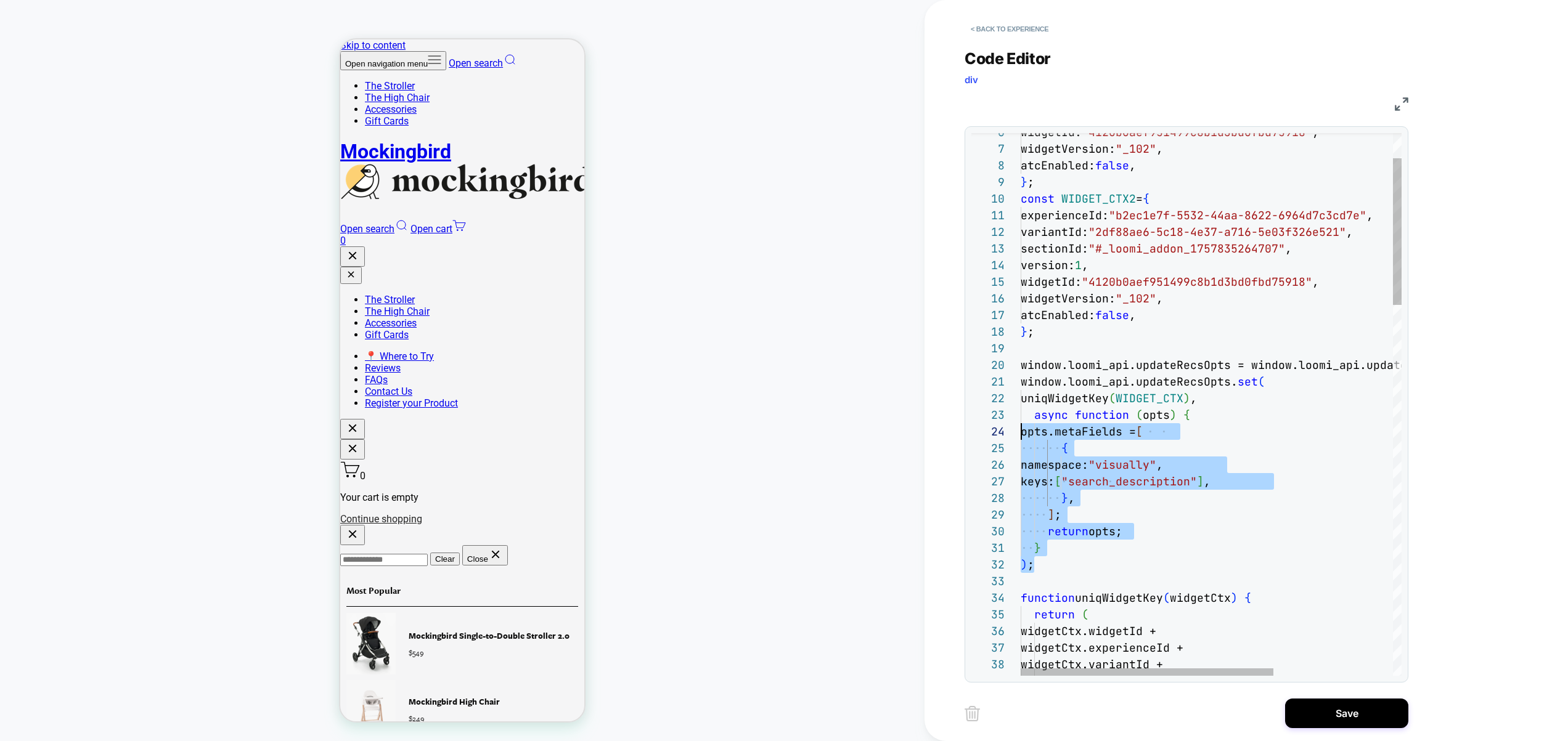
scroll to position [16, 0]
drag, startPoint x: 1050, startPoint y: 567, endPoint x: 984, endPoint y: 402, distance: 177.7
click at [984, 402] on div "30 31 32 33 28 29 26 27 21 22 23 24 25 12 13 14 15 16 17 18 19 20 6 7 8 9 10 11…" at bounding box center [1186, 404] width 430 height 543
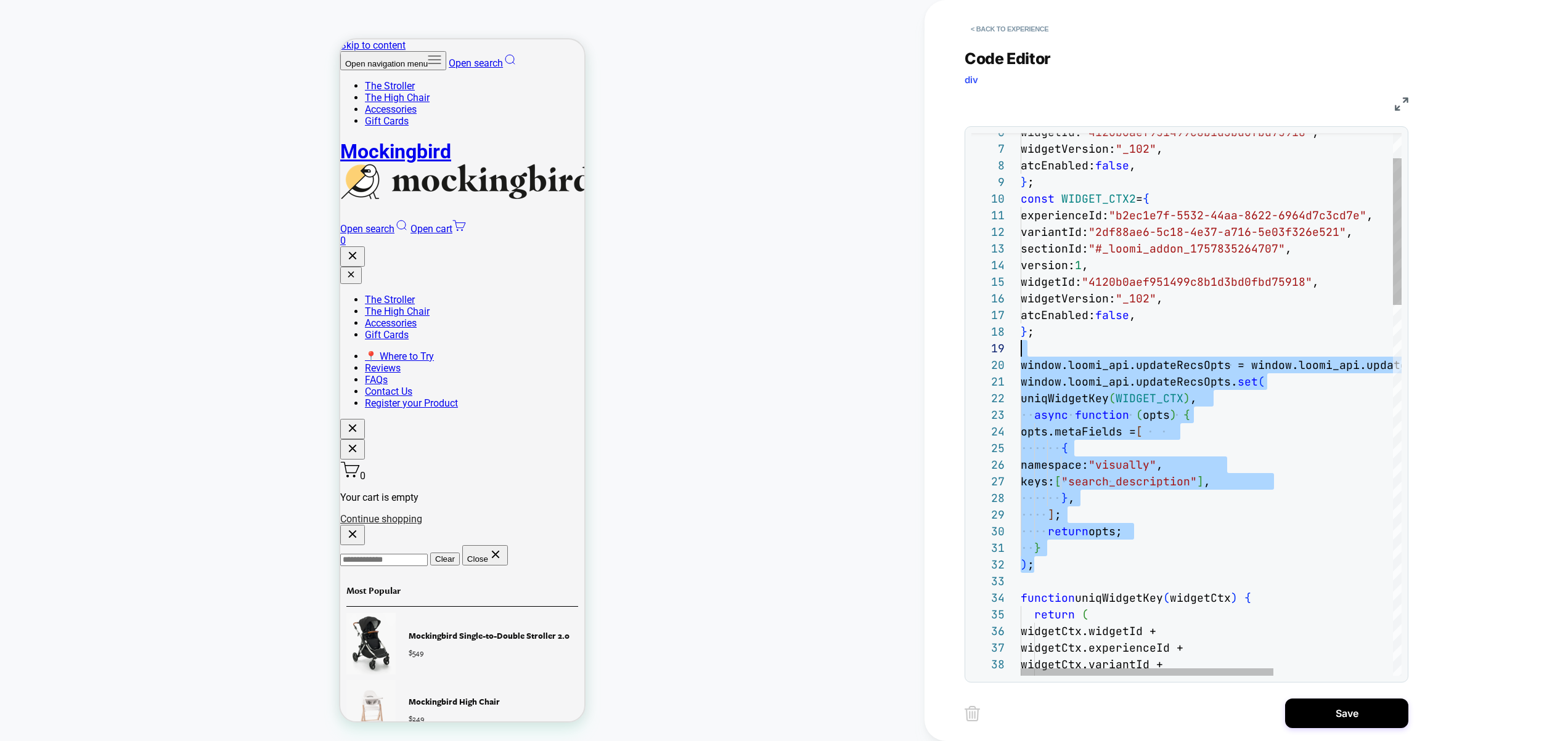
scroll to position [133, 0]
drag, startPoint x: 1047, startPoint y: 572, endPoint x: 986, endPoint y: 354, distance: 226.4
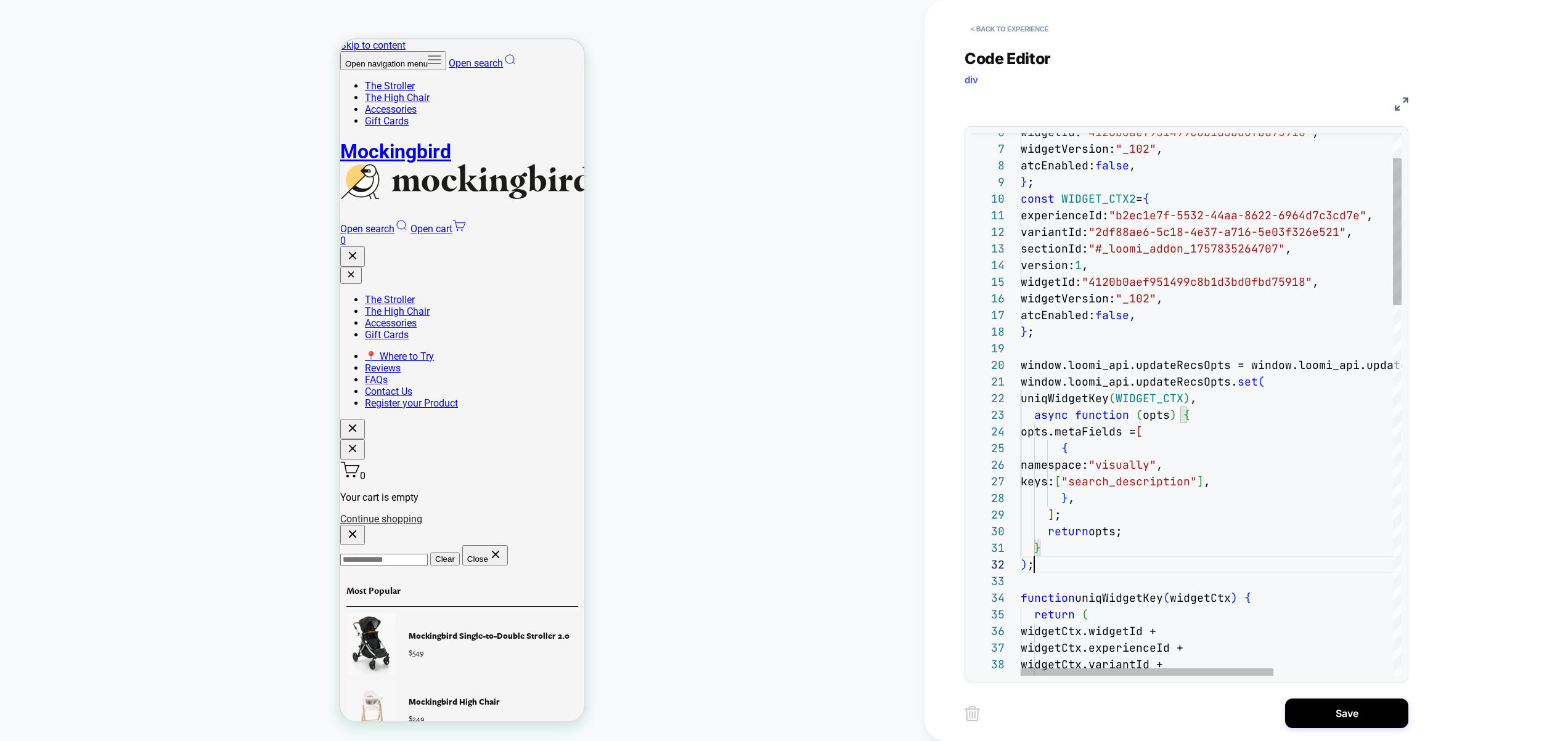
scroll to position [16, 13]
drag, startPoint x: 1068, startPoint y: 556, endPoint x: 1062, endPoint y: 562, distance: 8.5
drag, startPoint x: 1272, startPoint y: 384, endPoint x: 1017, endPoint y: 381, distance: 255.0
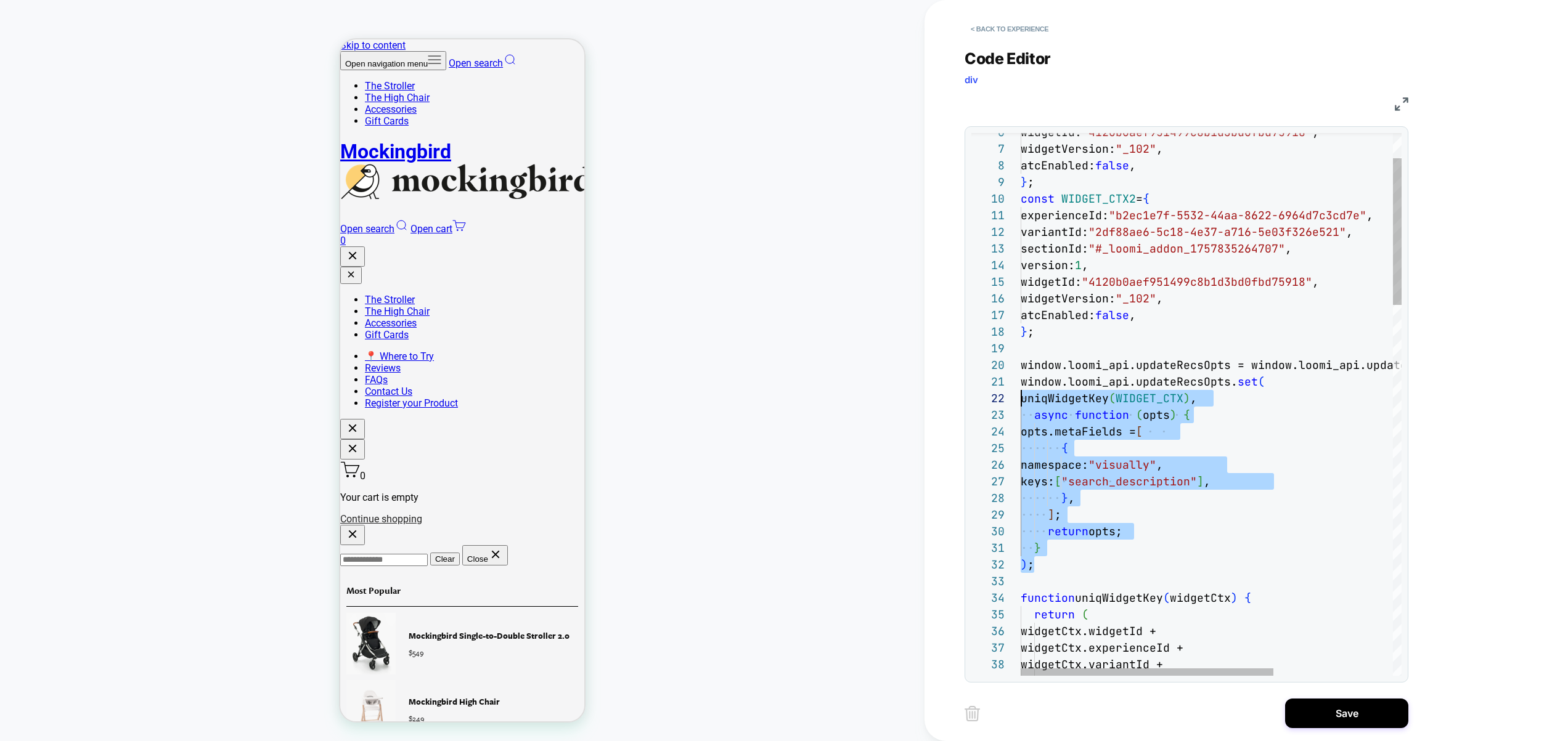
scroll to position [0, 0]
drag, startPoint x: 1041, startPoint y: 567, endPoint x: 1015, endPoint y: 382, distance: 186.8
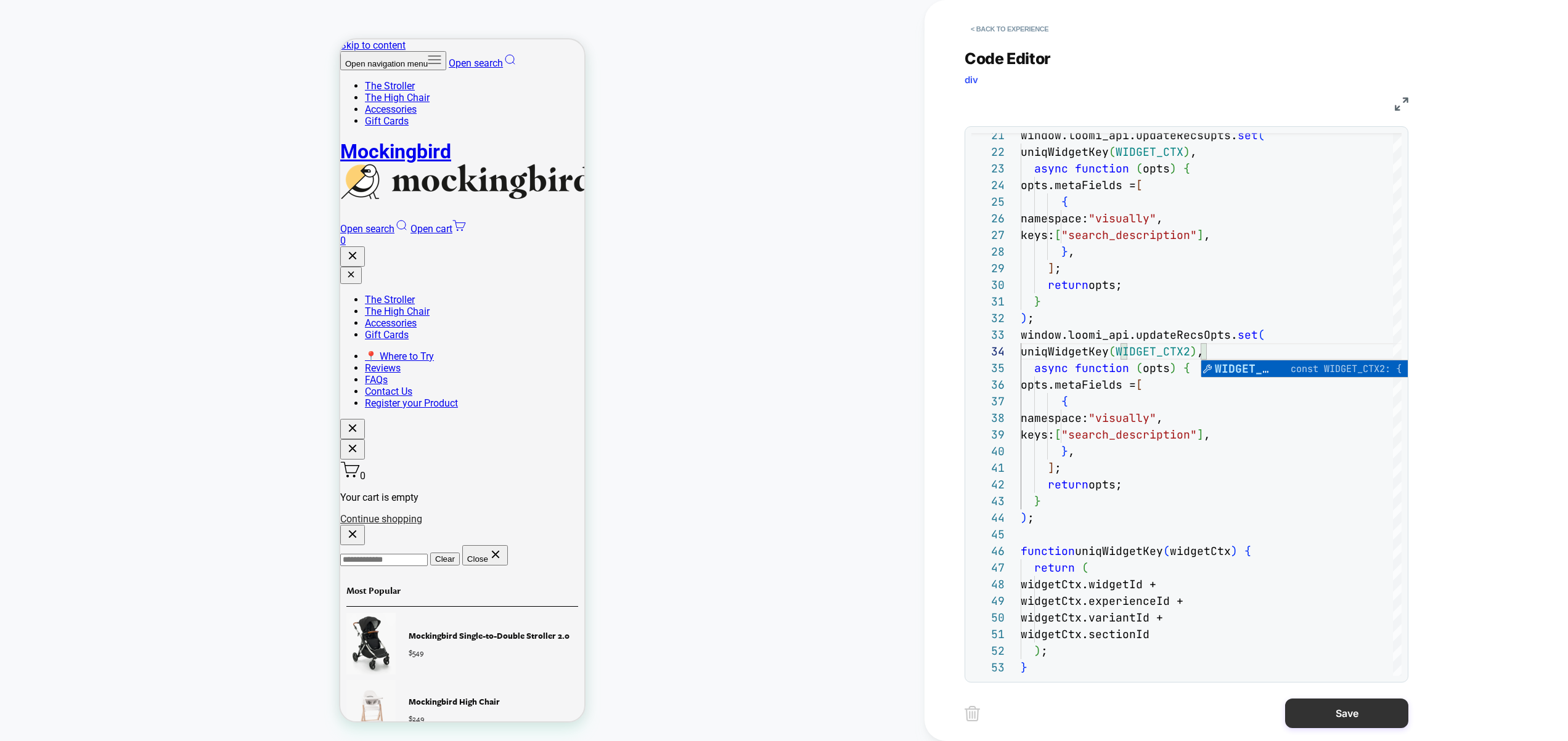
type textarea "**********"
click at [1350, 711] on button "Save" at bounding box center [1347, 714] width 123 height 30
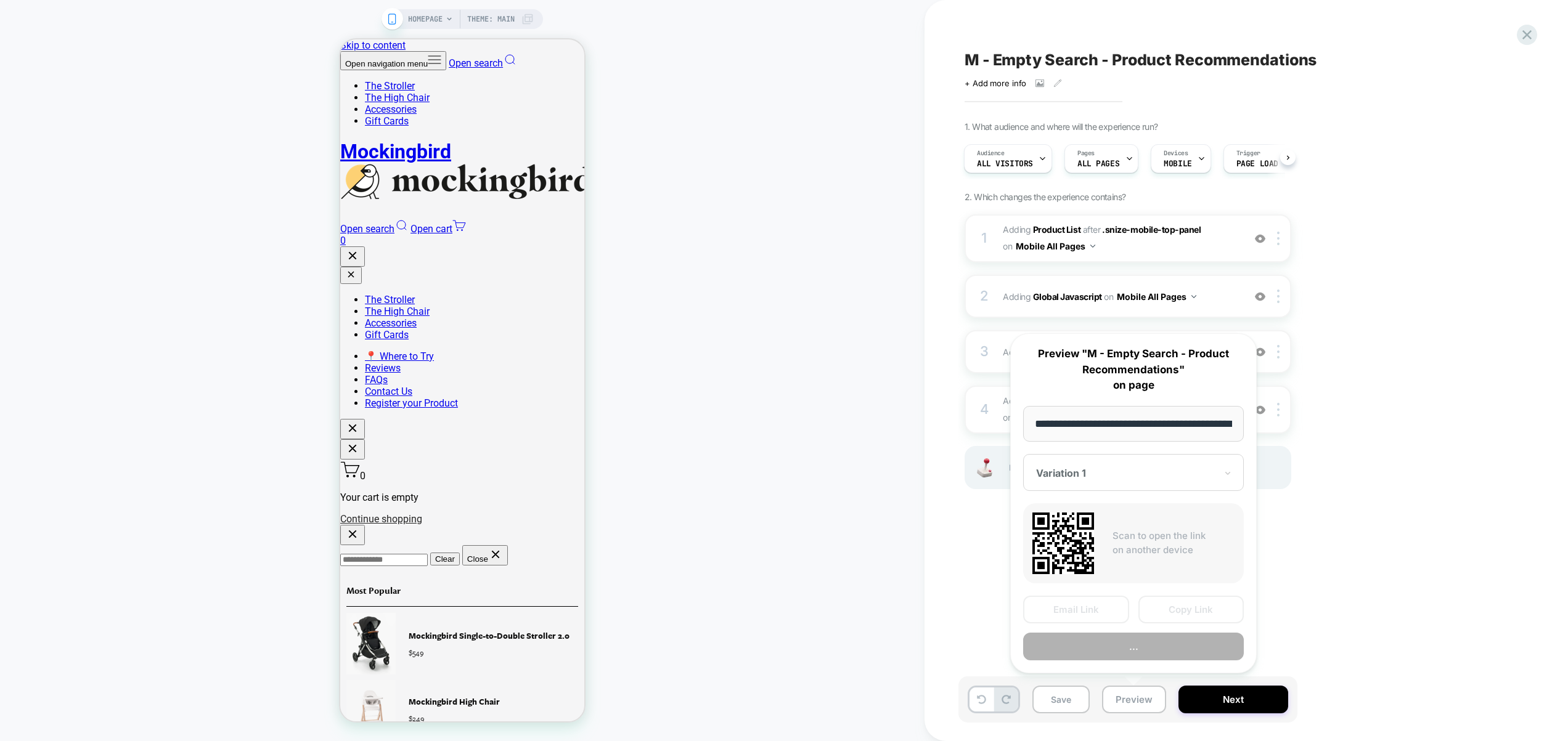
scroll to position [0, 49]
click at [1125, 643] on button "Preview" at bounding box center [1133, 647] width 221 height 27
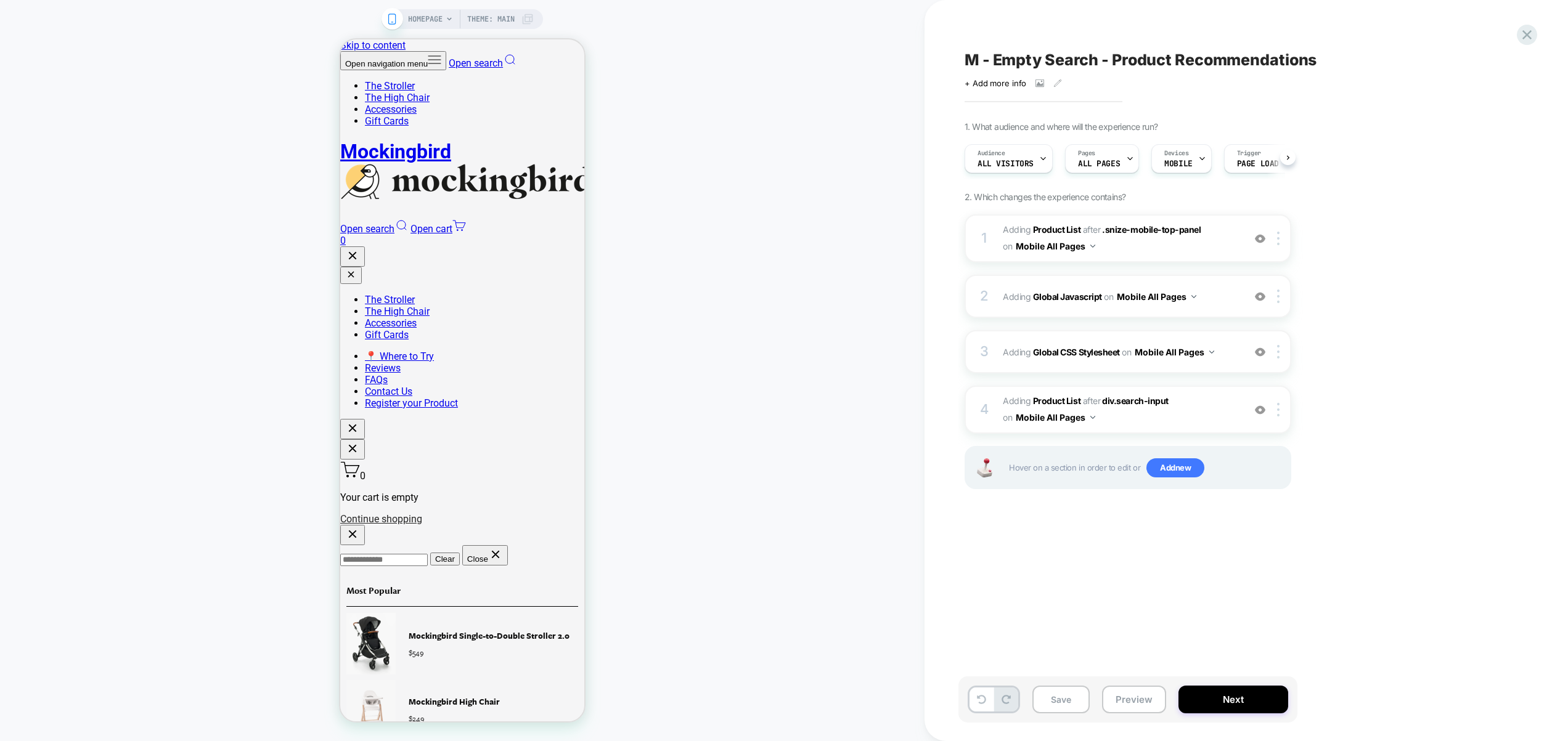
scroll to position [0, 1]
click at [1066, 705] on button "Save" at bounding box center [1061, 699] width 57 height 27
